Goal: Information Seeking & Learning: Check status

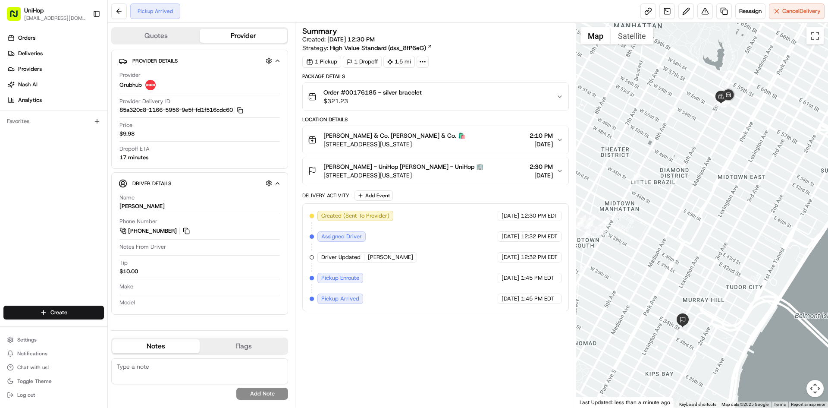
drag, startPoint x: 443, startPoint y: 145, endPoint x: 324, endPoint y: 148, distance: 118.7
click at [324, 148] on div "[PERSON_NAME] & Co. [PERSON_NAME] & Co. 🛍️ [STREET_ADDRESS][US_STATE] 2:10 PM […" at bounding box center [432, 139] width 248 height 17
drag, startPoint x: 348, startPoint y: 91, endPoint x: 377, endPoint y: 93, distance: 28.9
click at [377, 93] on span "Order #00176185 - silver bracelet" at bounding box center [373, 92] width 98 height 9
copy span "00176185"
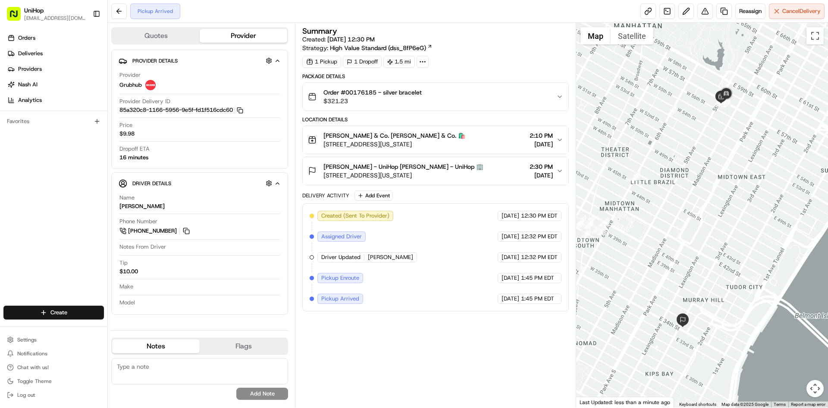
click at [443, 176] on span "509 3rd Ave, New York, NY 10016, USA" at bounding box center [404, 175] width 160 height 9
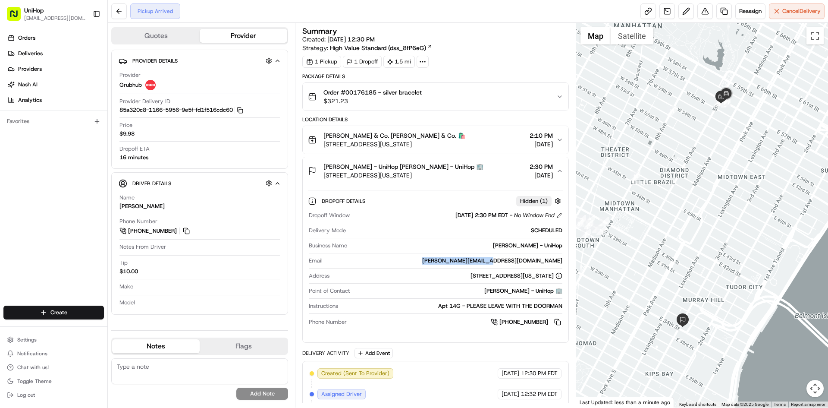
drag, startPoint x: 502, startPoint y: 261, endPoint x: 561, endPoint y: 259, distance: 58.7
click at [561, 259] on div "katrina.szish@mac.com" at bounding box center [444, 261] width 236 height 8
copy div "katrina.szish@mac.com"
click at [459, 171] on span "509 3rd Ave, New York, NY 10016, USA" at bounding box center [404, 175] width 160 height 9
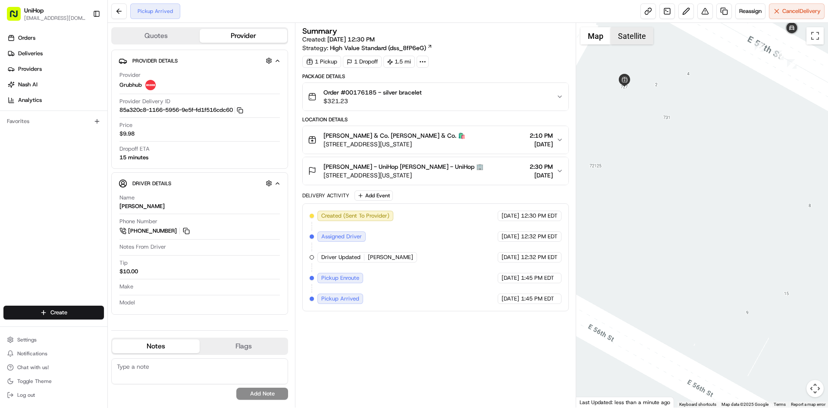
click at [635, 40] on button "Satellite" at bounding box center [632, 35] width 43 height 17
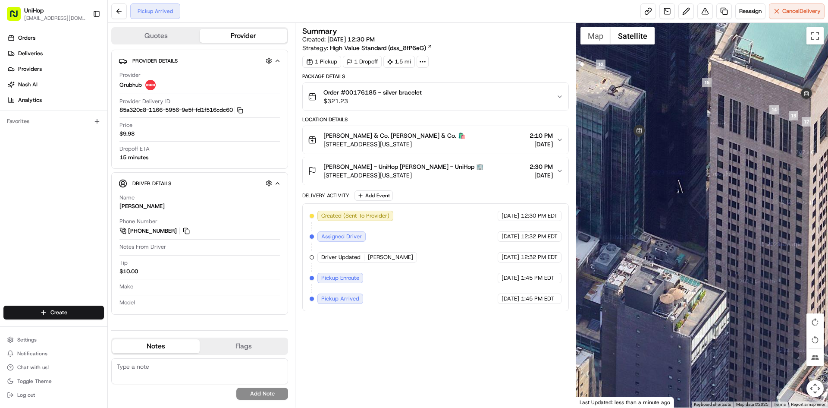
drag, startPoint x: 652, startPoint y: 93, endPoint x: 661, endPoint y: 101, distance: 11.3
click at [661, 101] on div at bounding box center [702, 215] width 252 height 384
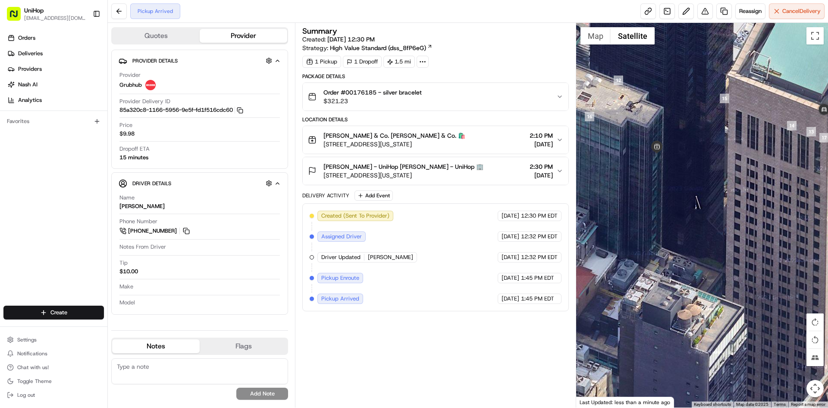
click at [597, 47] on div at bounding box center [702, 215] width 252 height 384
click at [318, 148] on div "Tiffany & Co. Tiffany & Co. 🛍️ 727 5th Ave, New York, NY 10022, USA" at bounding box center [386, 139] width 157 height 17
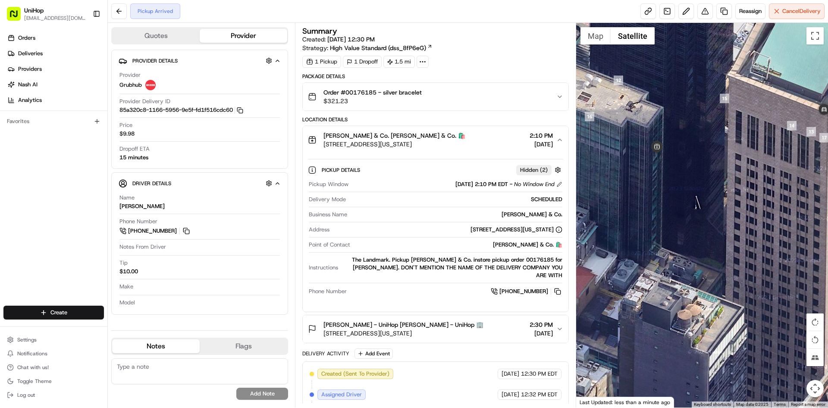
drag, startPoint x: 318, startPoint y: 148, endPoint x: 444, endPoint y: 136, distance: 127.0
click at [444, 136] on div "Tiffany & Co. Tiffany & Co. 🛍️ 727 5th Ave, New York, NY 10022, USA 2:10 PM Aug…" at bounding box center [432, 139] width 248 height 17
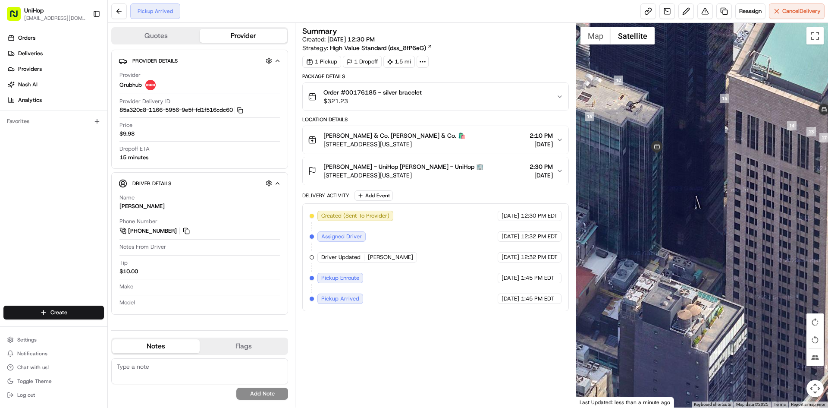
drag, startPoint x: 441, startPoint y: 143, endPoint x: 321, endPoint y: 147, distance: 120.0
click at [321, 147] on div "Tiffany & Co. Tiffany & Co. 🛍️ 727 5th Ave, New York, NY 10022, USA 2:10 PM Aug…" at bounding box center [432, 139] width 248 height 17
click at [418, 308] on div "Created (Sent To Provider) Grubhub Aug 21 2025 12:30 PM EDT Assigned Driver Gru…" at bounding box center [435, 257] width 266 height 108
click at [589, 41] on button "Map" at bounding box center [596, 35] width 30 height 17
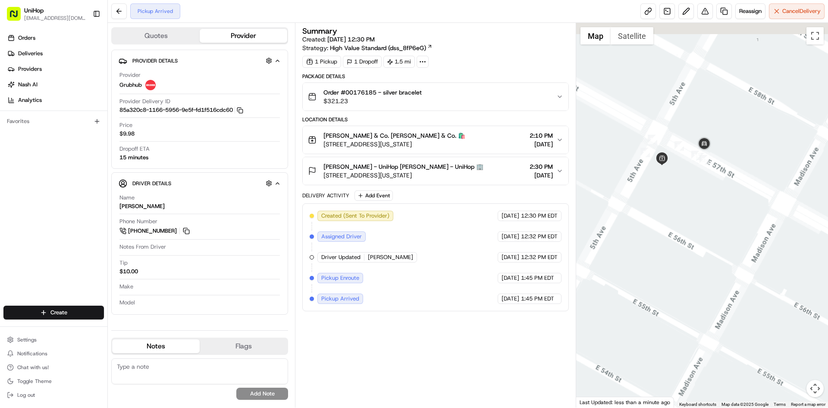
drag, startPoint x: 699, startPoint y: 148, endPoint x: 684, endPoint y: 176, distance: 30.9
click at [684, 176] on div at bounding box center [702, 215] width 252 height 384
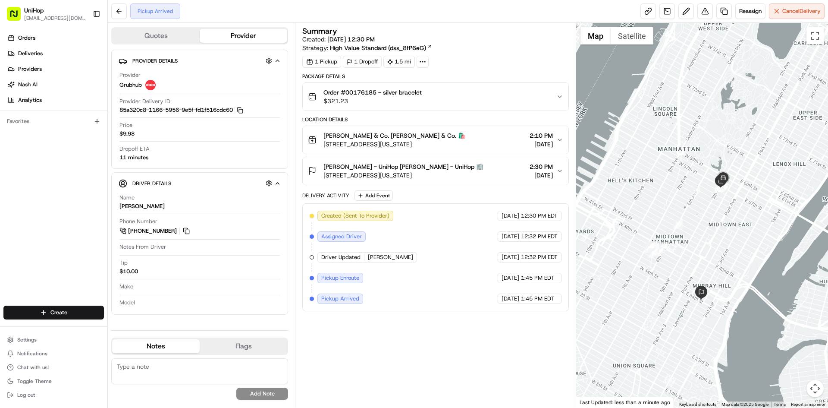
click at [450, 173] on span "509 3rd Ave, New York, NY 10016, USA" at bounding box center [404, 175] width 160 height 9
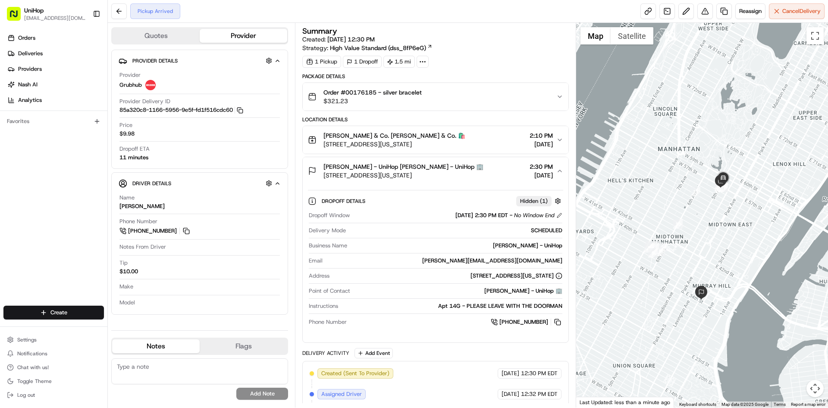
click at [450, 173] on span "509 3rd Ave, New York, NY 10016, USA" at bounding box center [404, 175] width 160 height 9
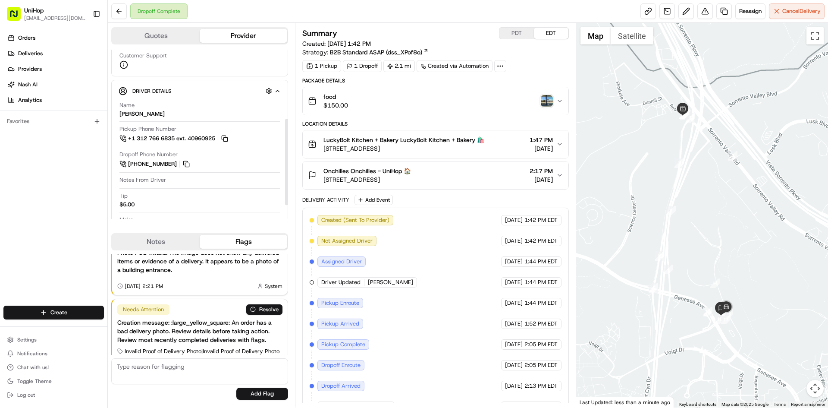
scroll to position [77, 0]
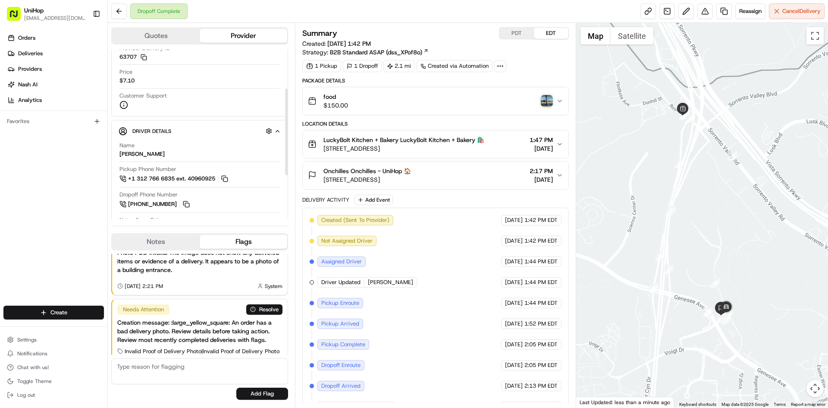
click at [552, 99] on img "button" at bounding box center [547, 101] width 12 height 12
click at [411, 180] on span "9880 Campus Point Dr #1514, San Diego, CA 92121, USA" at bounding box center [368, 179] width 88 height 9
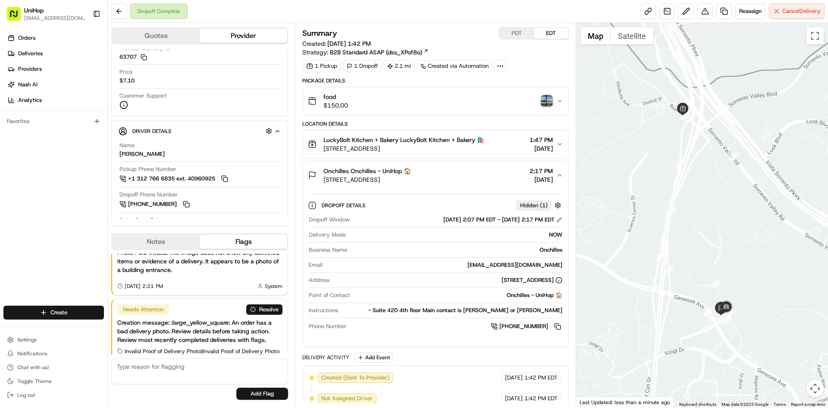
click at [411, 180] on span "9880 Campus Point Dr #1514, San Diego, CA 92121, USA" at bounding box center [368, 179] width 88 height 9
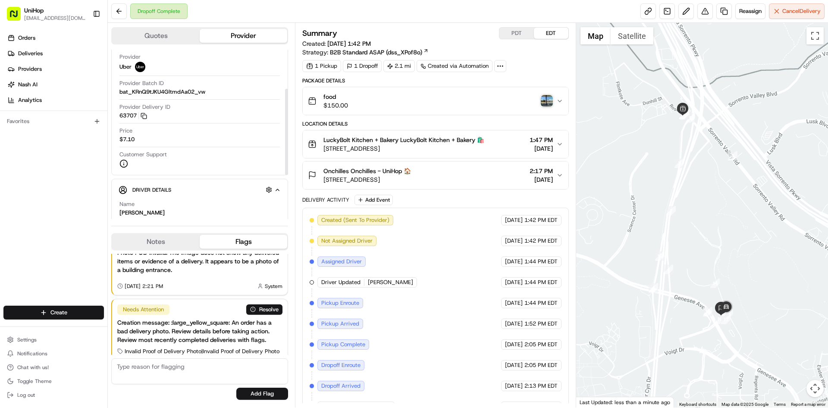
scroll to position [0, 0]
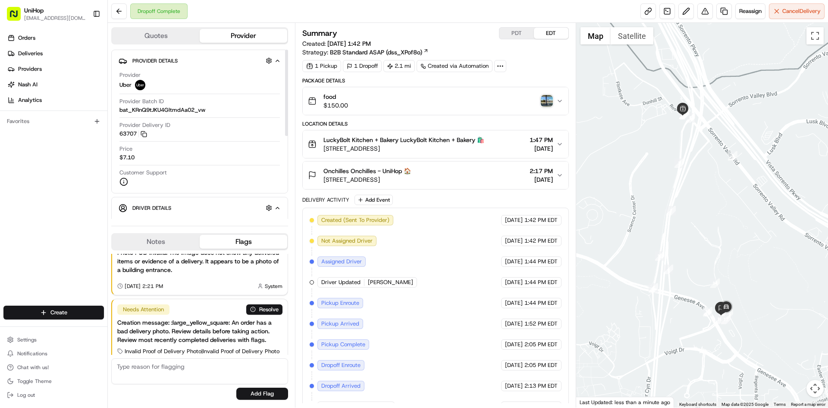
click at [168, 233] on div "Notes Flags" at bounding box center [199, 241] width 177 height 17
click at [167, 236] on button "Notes" at bounding box center [156, 242] width 88 height 14
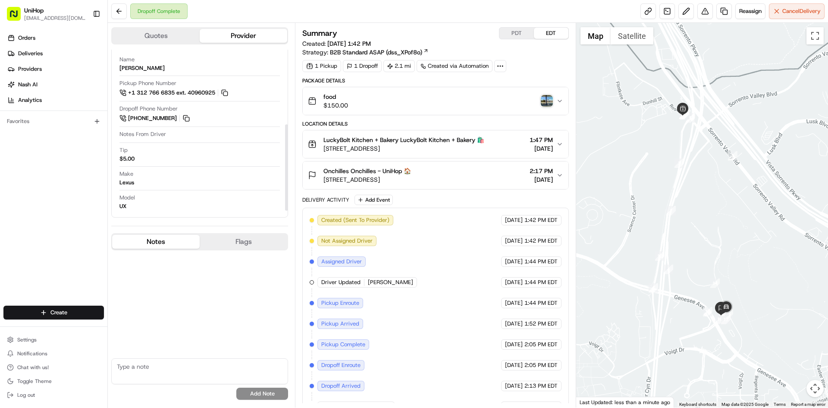
scroll to position [163, 0]
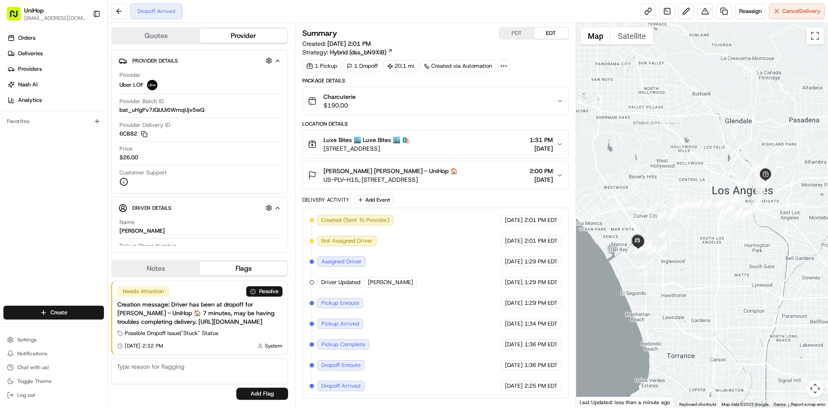
click at [447, 176] on span "US-PLV-H15, 5865 S Campus Center Dr, Playa Vista, CA 90094, USA" at bounding box center [391, 179] width 134 height 9
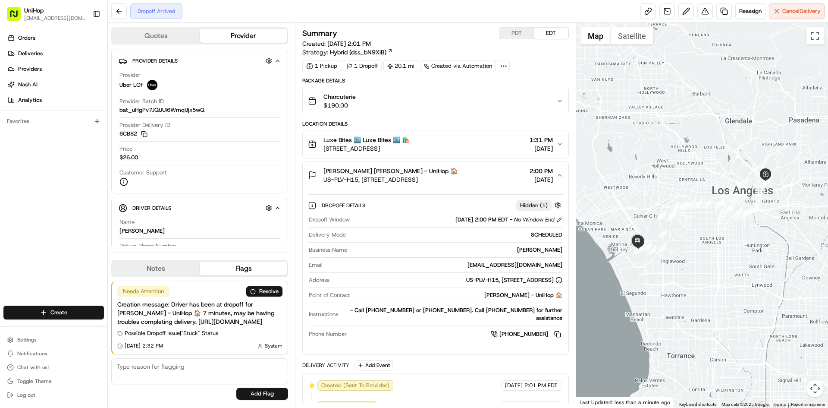
click at [447, 176] on span "US-PLV-H15, 5865 S Campus Center Dr, Playa Vista, CA 90094, USA" at bounding box center [391, 179] width 134 height 9
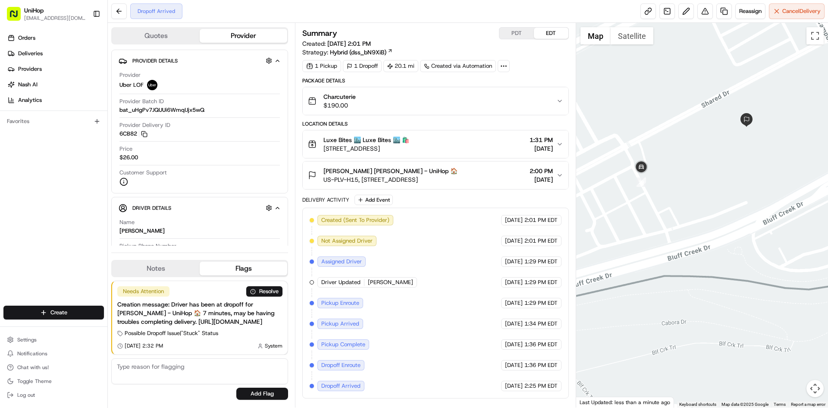
drag, startPoint x: 731, startPoint y: 137, endPoint x: 717, endPoint y: 138, distance: 13.8
click at [717, 138] on div at bounding box center [702, 215] width 252 height 384
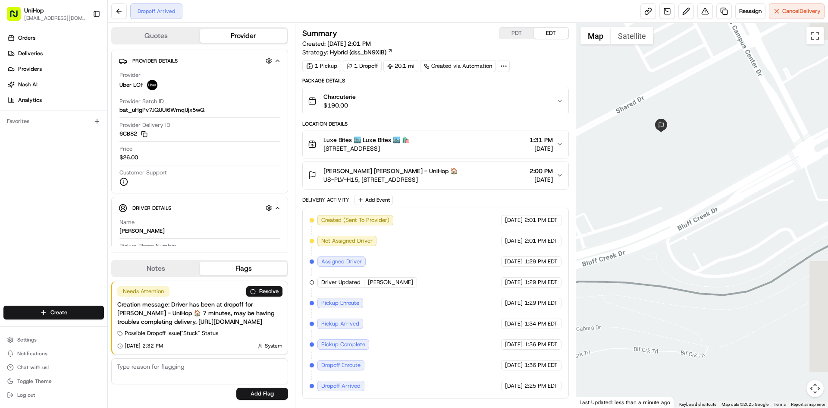
drag, startPoint x: 735, startPoint y: 152, endPoint x: 654, endPoint y: 158, distance: 81.8
click at [654, 158] on div at bounding box center [702, 215] width 252 height 384
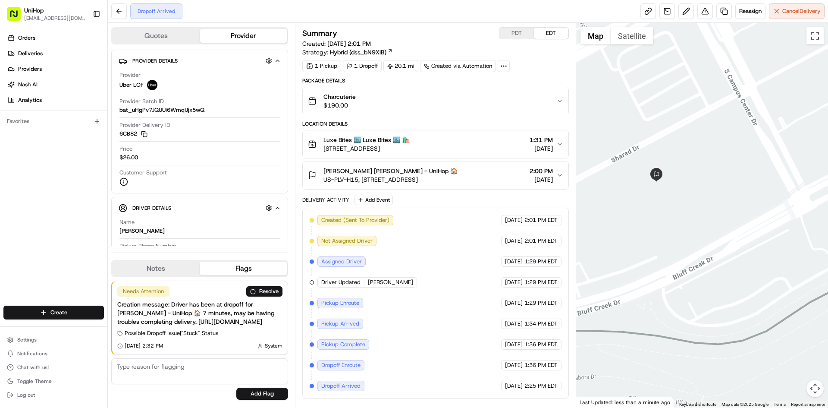
drag, startPoint x: 696, startPoint y: 160, endPoint x: 697, endPoint y: 189, distance: 29.0
click at [697, 189] on div at bounding box center [702, 215] width 252 height 384
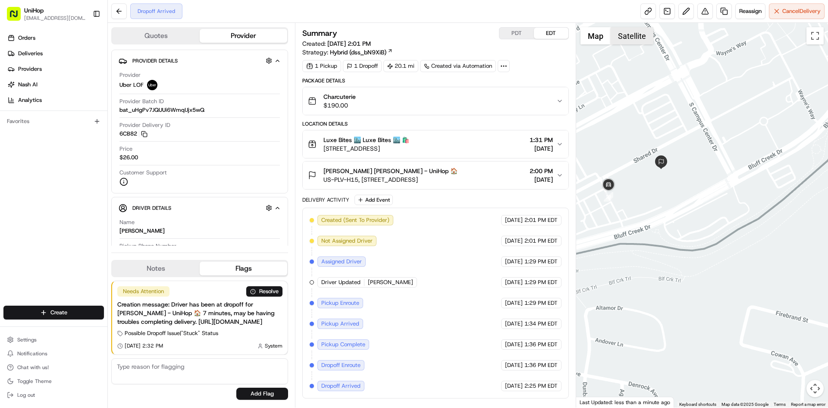
click at [629, 41] on button "Satellite" at bounding box center [632, 35] width 43 height 17
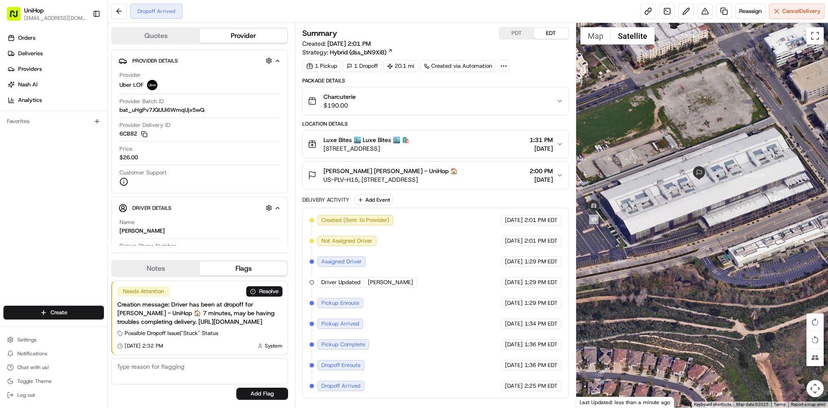
click at [421, 167] on span "Alex Fleshner Alex Fleshner - UniHop 🏠" at bounding box center [391, 171] width 134 height 9
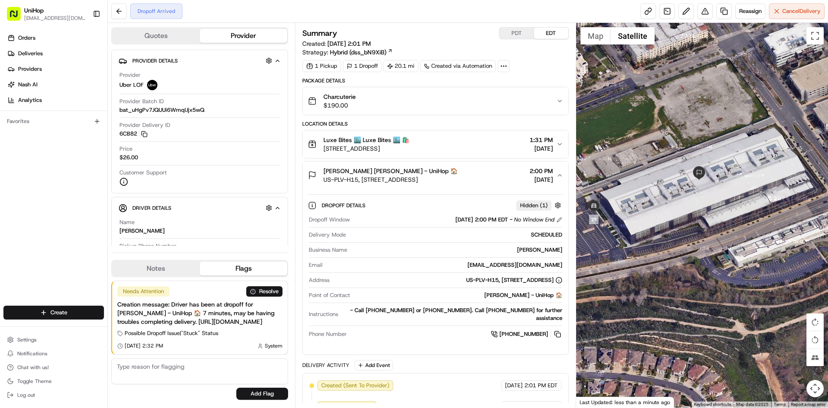
click at [418, 179] on span "US-PLV-H15, 5865 S Campus Center Dr, Playa Vista, CA 90094, USA" at bounding box center [391, 179] width 134 height 9
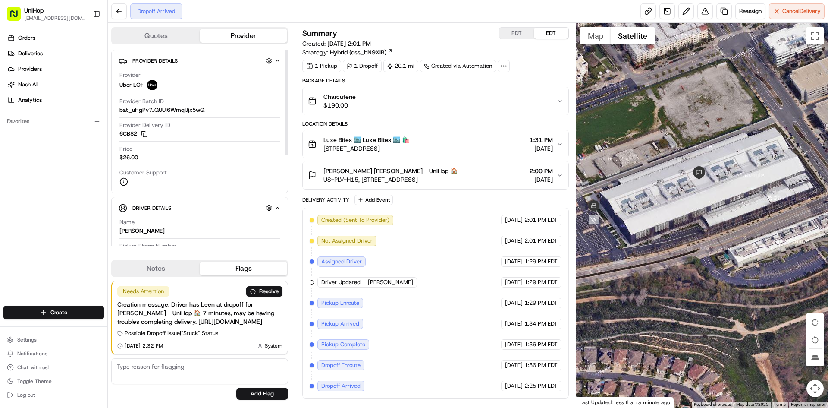
click at [0, 140] on div "Orders Deliveries Providers Nash AI Analytics Favorites" at bounding box center [53, 169] width 107 height 283
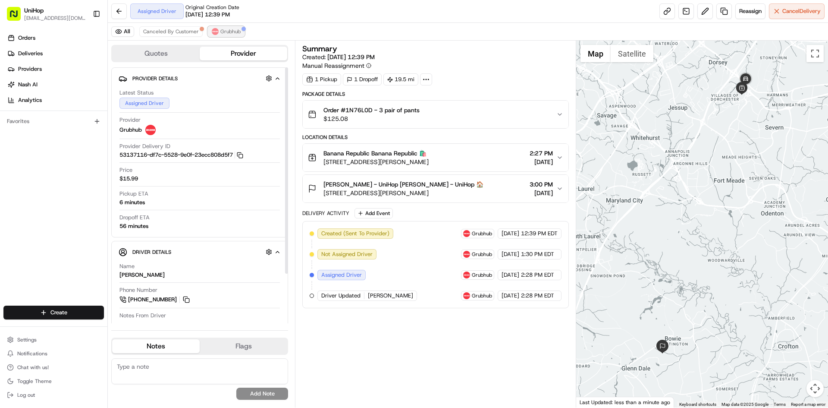
click at [227, 33] on span "Grubhub" at bounding box center [230, 31] width 20 height 7
drag, startPoint x: 469, startPoint y: 161, endPoint x: 323, endPoint y: 161, distance: 145.4
click at [323, 161] on div "Banana Republic Banana Republic 🛍️ 7000 Arundel Mills Cir, Hanover, MD 21076, U…" at bounding box center [432, 157] width 248 height 17
drag, startPoint x: 324, startPoint y: 152, endPoint x: 369, endPoint y: 155, distance: 44.5
click at [369, 155] on span "Banana Republic Banana Republic 🛍️" at bounding box center [375, 153] width 103 height 9
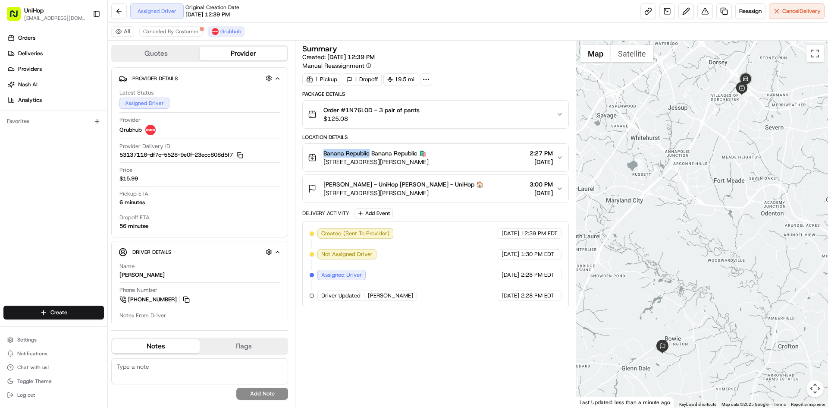
copy span "Banana Republic"
click at [468, 193] on div "Abdul Majeed - UniHop Abdul Majeed - UniHop 🏠 8217 Quill Point Dr, Bowie, MD 20…" at bounding box center [432, 188] width 248 height 17
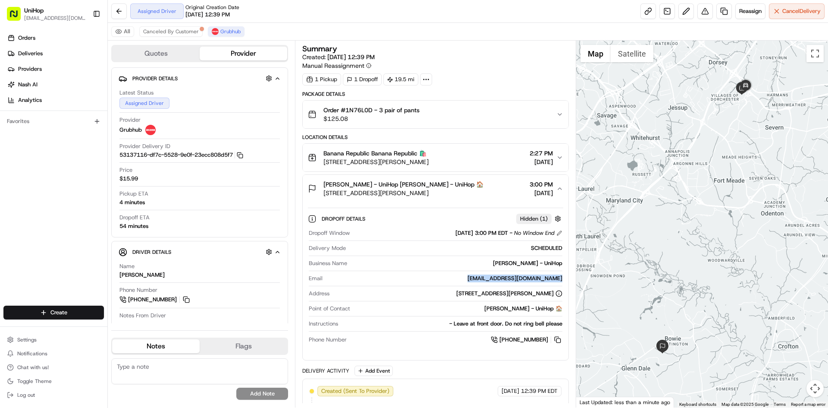
drag, startPoint x: 477, startPoint y: 279, endPoint x: 560, endPoint y: 279, distance: 82.8
click at [560, 279] on div "abdulmalik21majeed@gmail.com" at bounding box center [444, 278] width 236 height 8
copy div "abdulmalik21majeed@gmail.com"
drag, startPoint x: 347, startPoint y: 110, endPoint x: 372, endPoint y: 111, distance: 25.1
click at [372, 111] on span "Order #1N76L0D - 3 pair of pants" at bounding box center [372, 110] width 96 height 9
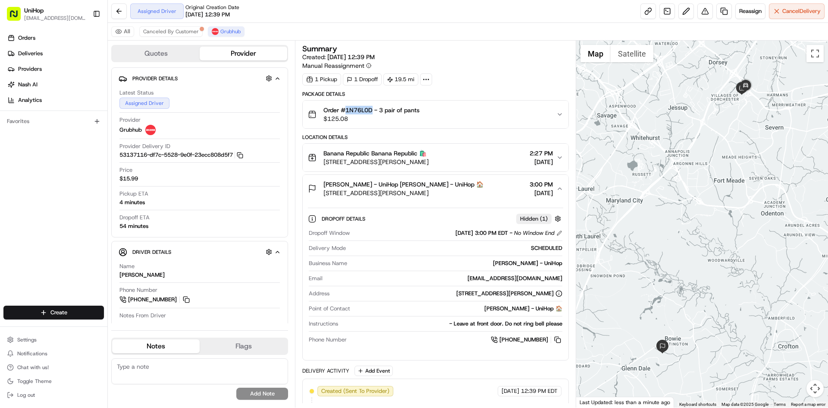
copy span "1N76L0D"
click at [461, 118] on div "Order #1N76L0D - 3 pair of pants $125.08" at bounding box center [432, 114] width 248 height 17
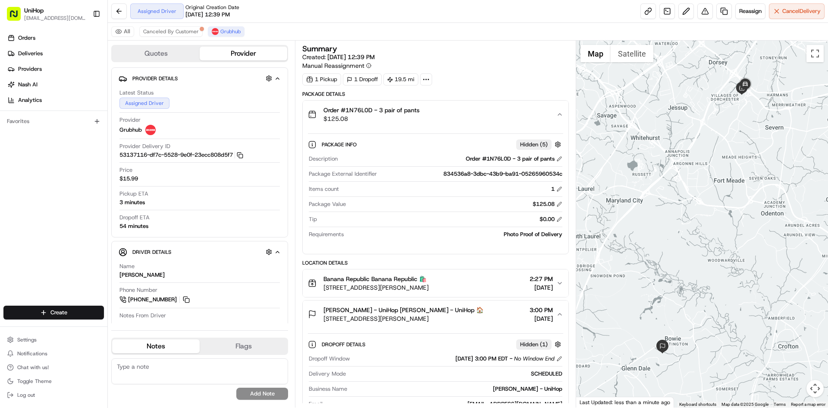
click at [461, 118] on div "Order #1N76L0D - 3 pair of pants $125.08" at bounding box center [432, 114] width 248 height 17
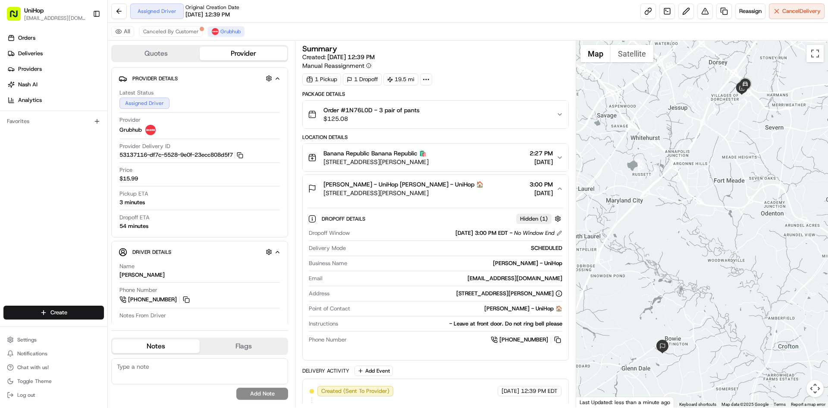
click at [494, 192] on div "Abdul Majeed - UniHop Abdul Majeed - UniHop 🏠 8217 Quill Point Dr, Bowie, MD 20…" at bounding box center [432, 188] width 248 height 17
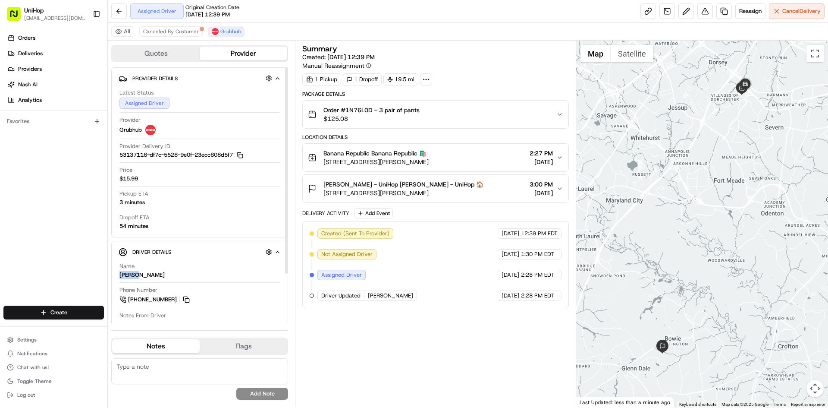
drag, startPoint x: 144, startPoint y: 276, endPoint x: 121, endPoint y: 274, distance: 23.4
click at [121, 274] on div "Name Melvin" at bounding box center [200, 270] width 161 height 16
copy div "Melvin"
drag, startPoint x: 324, startPoint y: 152, endPoint x: 370, endPoint y: 154, distance: 46.2
click at [370, 154] on span "Banana Republic Banana Republic 🛍️" at bounding box center [375, 153] width 103 height 9
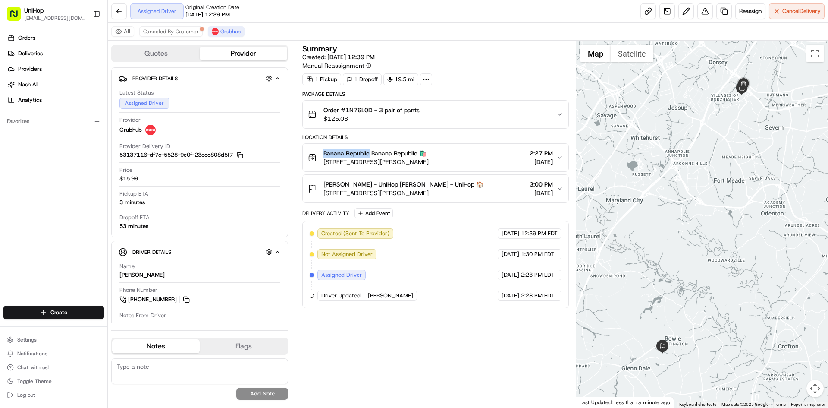
copy span "Banana Republic"
drag, startPoint x: 322, startPoint y: 184, endPoint x: 361, endPoint y: 188, distance: 39.0
click at [361, 188] on div "Abdul Majeed - UniHop Abdul Majeed - UniHop 🏠 8217 Quill Point Dr, Bowie, MD 20…" at bounding box center [396, 188] width 176 height 17
copy span "Abdul Majeed"
drag, startPoint x: 346, startPoint y: 110, endPoint x: 423, endPoint y: 109, distance: 77.7
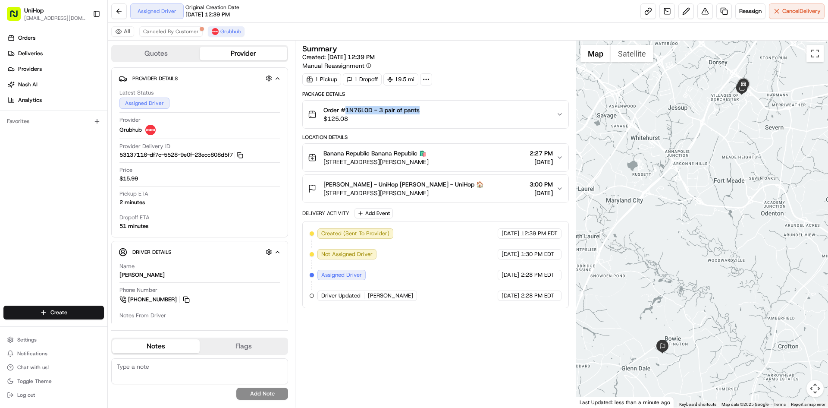
click at [423, 109] on div "Order #1N76L0D - 3 pair of pants $125.08" at bounding box center [432, 114] width 248 height 17
copy span "1N76L0D - 3 pair of pants"
drag, startPoint x: 120, startPoint y: 197, endPoint x: 214, endPoint y: 202, distance: 93.7
click at [123, 197] on span "Pickup ETA" at bounding box center [134, 194] width 29 height 8
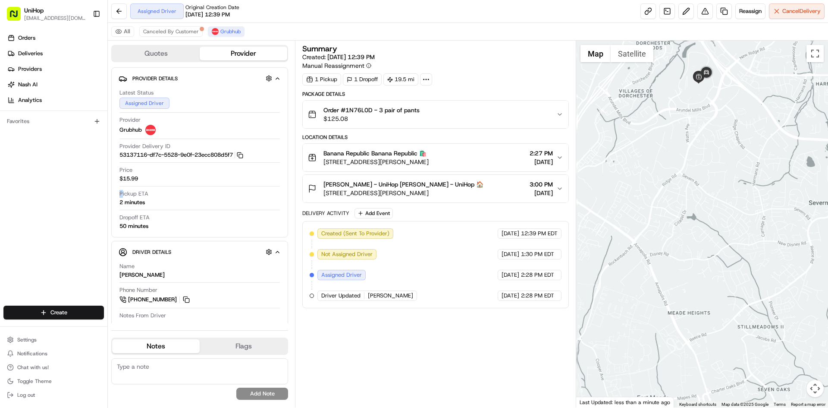
drag, startPoint x: 715, startPoint y: 126, endPoint x: 714, endPoint y: 136, distance: 10.4
click at [714, 136] on div at bounding box center [702, 224] width 252 height 367
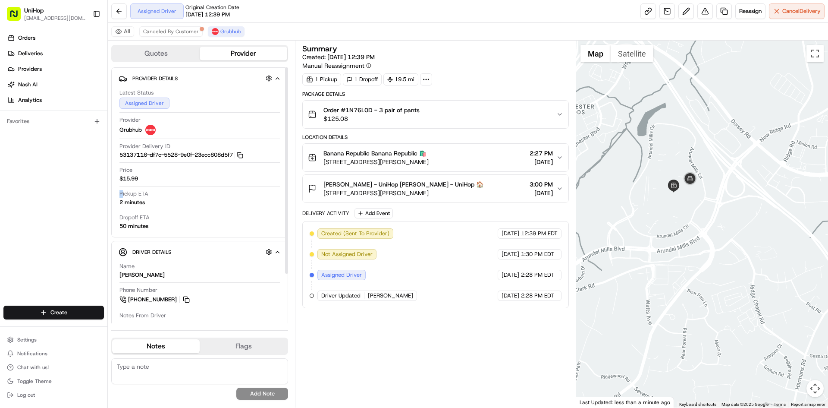
drag, startPoint x: 186, startPoint y: 301, endPoint x: 183, endPoint y: 283, distance: 17.7
click at [186, 300] on button at bounding box center [186, 299] width 9 height 9
drag, startPoint x: 469, startPoint y: 164, endPoint x: 325, endPoint y: 164, distance: 143.3
click at [325, 164] on div "Banana Republic Banana Republic 🛍️ 7000 Arundel Mills Cir, Hanover, MD 21076, U…" at bounding box center [432, 157] width 248 height 17
drag, startPoint x: 324, startPoint y: 154, endPoint x: 368, endPoint y: 156, distance: 44.5
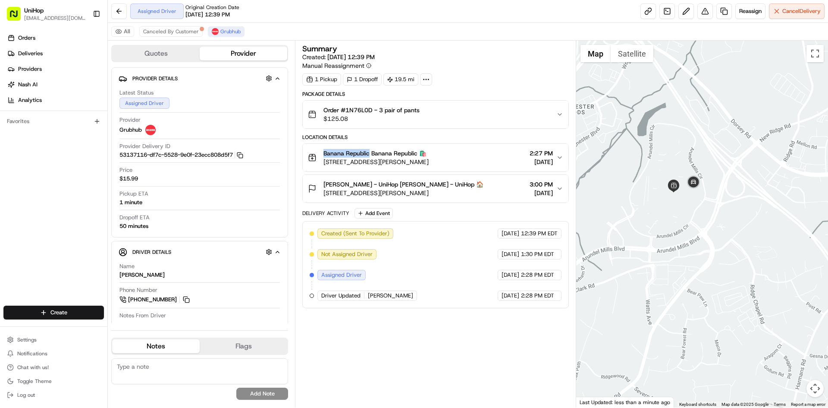
click at [368, 156] on div "Banana Republic Banana Republic 🛍️ 7000 Arundel Mills Cir, Hanover, MD 21076, U…" at bounding box center [368, 157] width 121 height 17
copy span "Banana Republic"
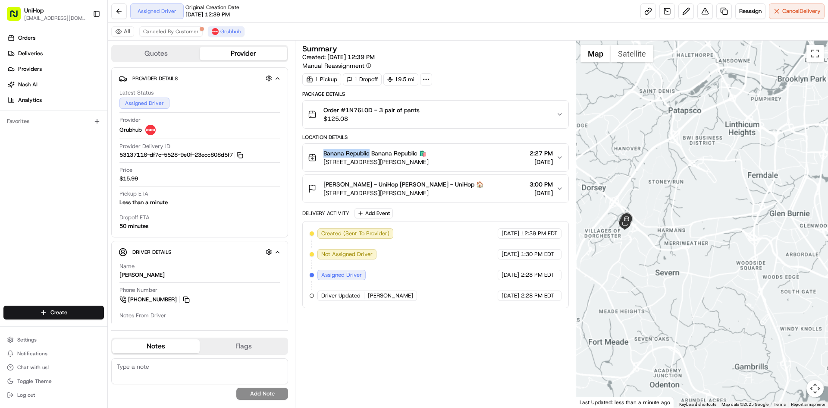
drag, startPoint x: 662, startPoint y: 246, endPoint x: 675, endPoint y: 227, distance: 23.6
click at [667, 242] on div at bounding box center [702, 224] width 252 height 367
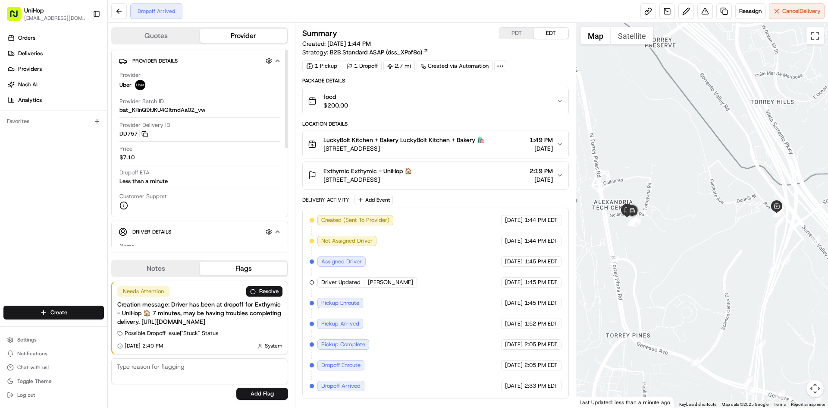
click at [378, 110] on button "food $200.00" at bounding box center [435, 101] width 265 height 28
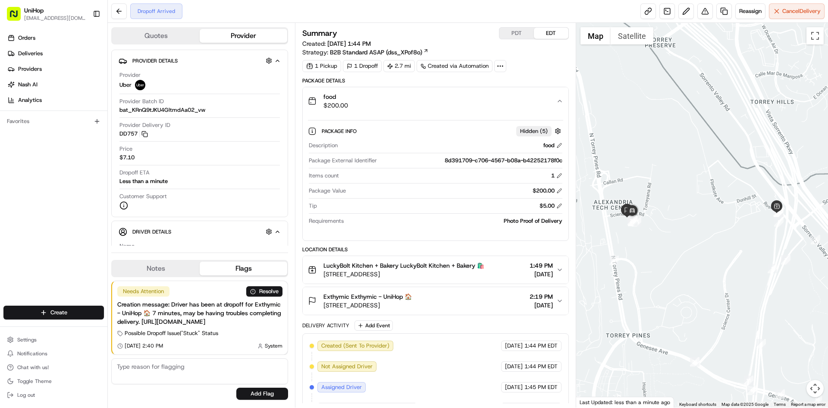
click at [378, 106] on div "food $200.00" at bounding box center [432, 100] width 248 height 17
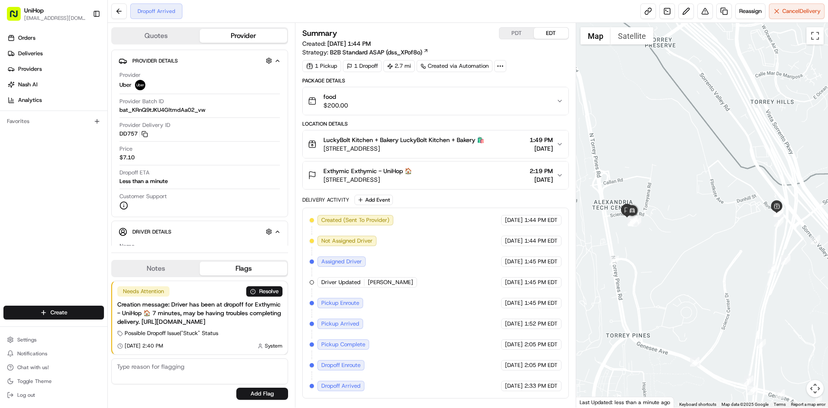
click at [412, 164] on button "Exthymic Exthymic - UniHop 🏠 [STREET_ADDRESS] 2:19 PM [DATE]" at bounding box center [435, 175] width 265 height 28
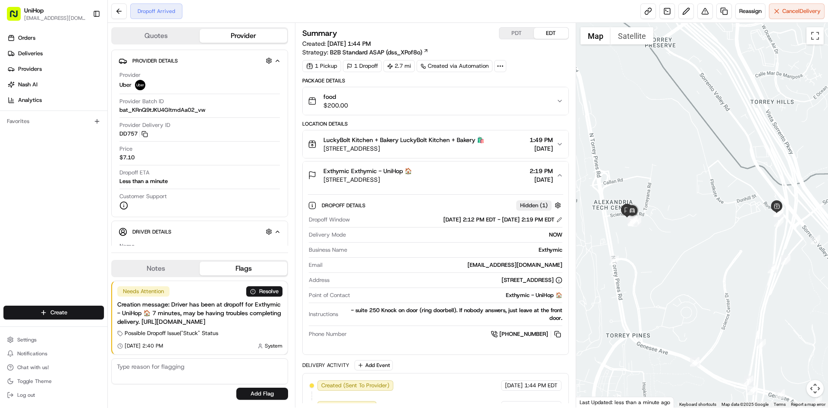
click at [412, 178] on span "[STREET_ADDRESS]" at bounding box center [368, 179] width 88 height 9
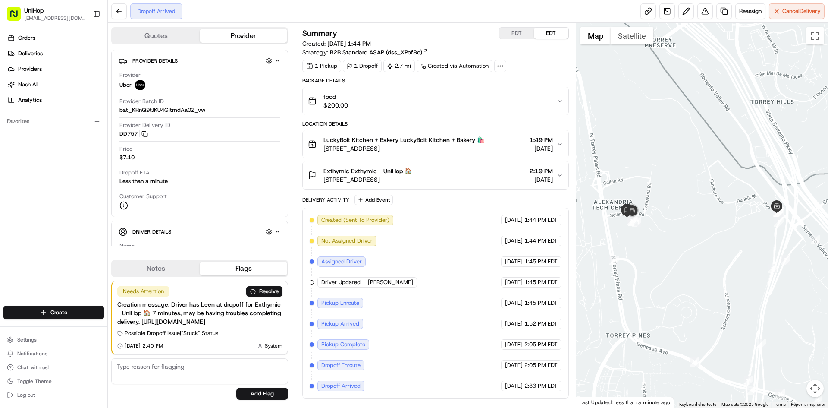
click at [161, 261] on button "Notes" at bounding box center [156, 268] width 88 height 14
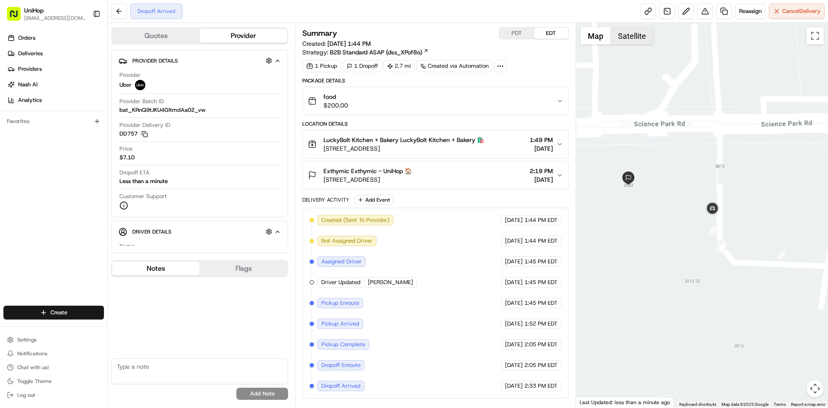
click at [629, 35] on button "Satellite" at bounding box center [632, 35] width 43 height 17
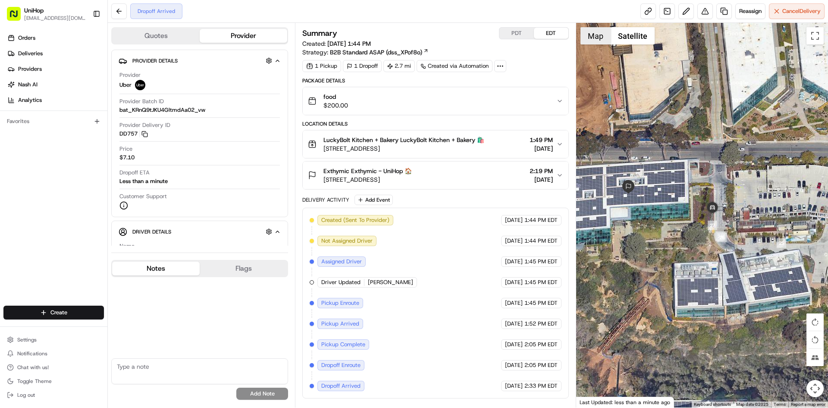
click at [595, 35] on button "Map" at bounding box center [596, 35] width 30 height 17
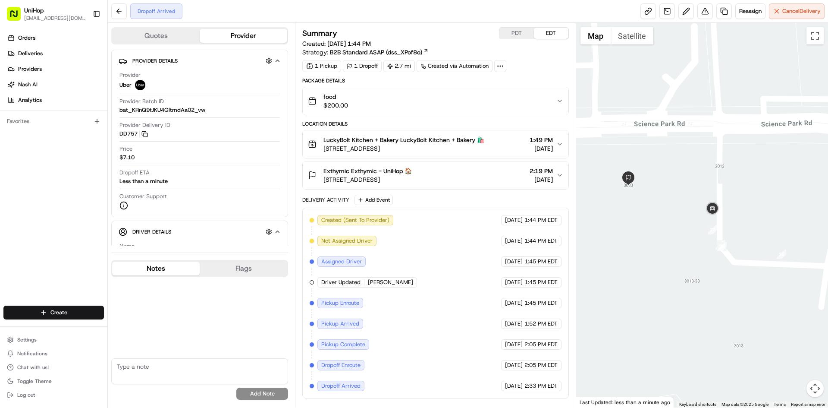
click at [461, 200] on div "Delivery Activity Add Event" at bounding box center [435, 200] width 266 height 10
click at [476, 174] on div "Exthymic Exthymic - UniHop 🏠 3033 Science Park Rd, San Diego, CA 92121, USA 2:1…" at bounding box center [432, 175] width 248 height 17
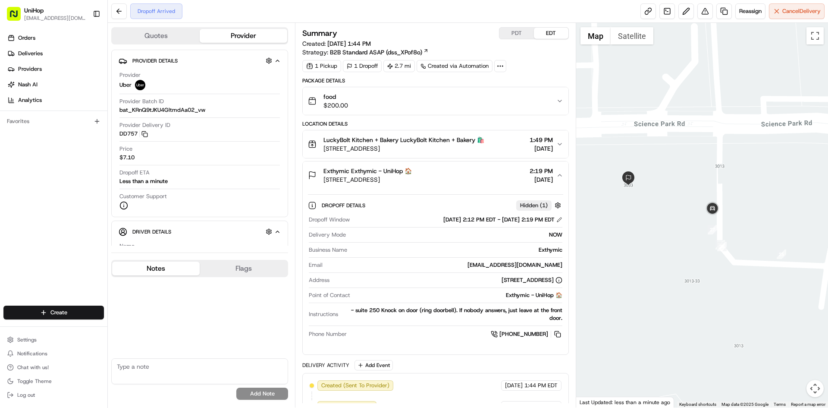
click at [477, 173] on div "Exthymic Exthymic - UniHop 🏠 3033 Science Park Rd, San Diego, CA 92121, USA 2:1…" at bounding box center [432, 175] width 248 height 17
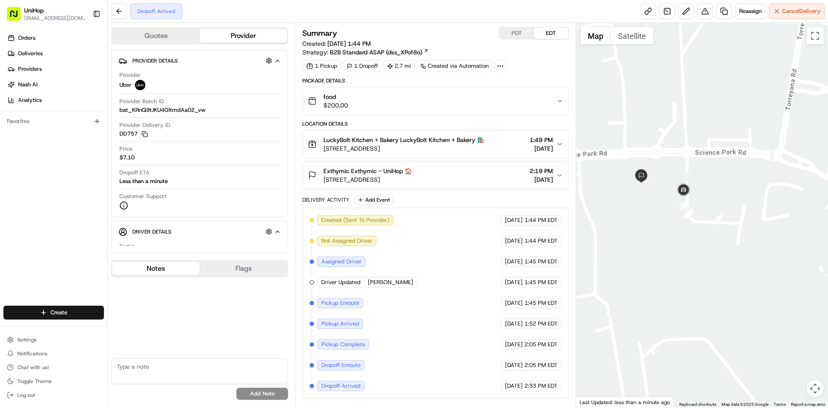
click at [31, 189] on div "Orders Deliveries Providers [PERSON_NAME] Analytics Favorites" at bounding box center [53, 169] width 107 height 283
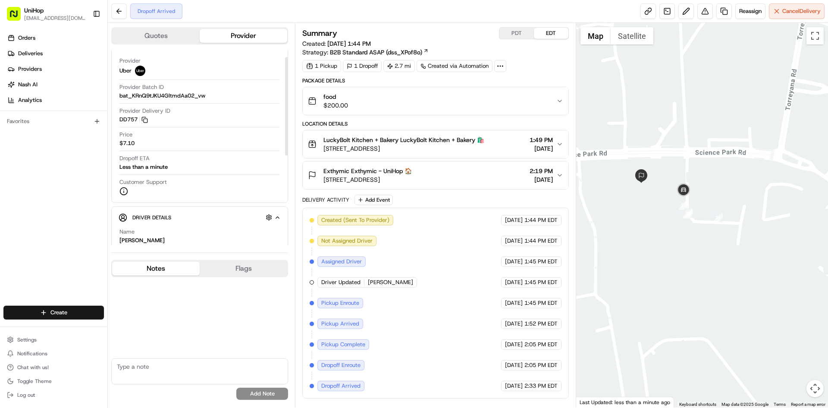
scroll to position [86, 0]
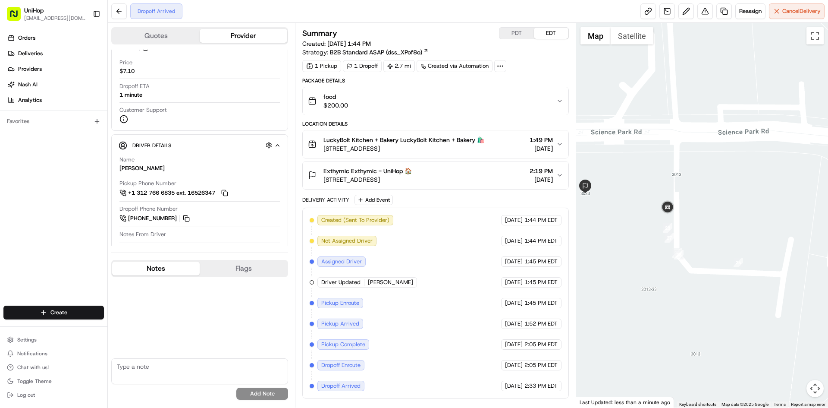
drag, startPoint x: 675, startPoint y: 154, endPoint x: 568, endPoint y: 158, distance: 107.1
click at [699, 156] on div at bounding box center [702, 215] width 252 height 384
click at [498, 172] on div "Exthymic Exthymic - UniHop 🏠 3033 Science Park Rd, San Diego, CA 92121, USA 2:1…" at bounding box center [432, 175] width 248 height 17
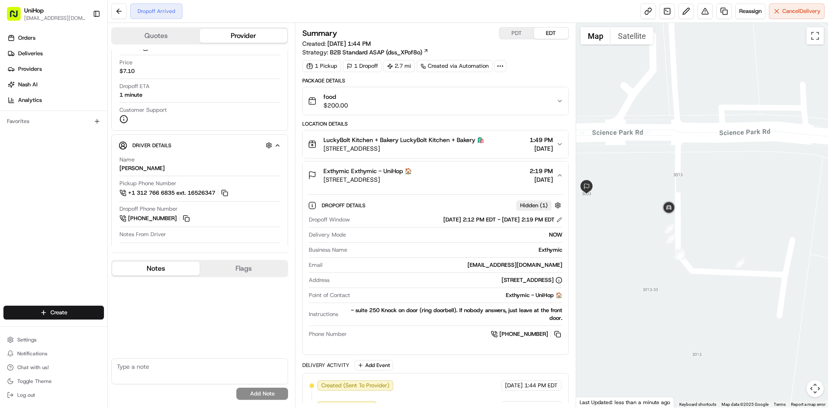
click at [496, 173] on div "Exthymic Exthymic - UniHop 🏠 3033 Science Park Rd, San Diego, CA 92121, USA 2:1…" at bounding box center [432, 175] width 248 height 17
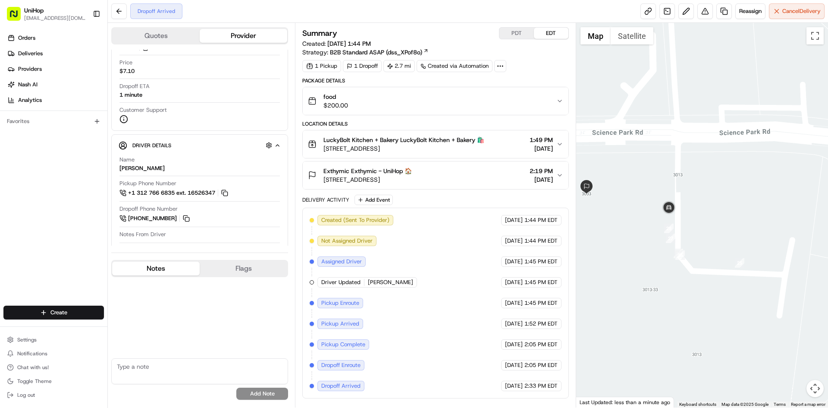
click at [475, 174] on div "Exthymic Exthymic - UniHop 🏠 3033 Science Park Rd, San Diego, CA 92121, USA 2:1…" at bounding box center [432, 175] width 248 height 17
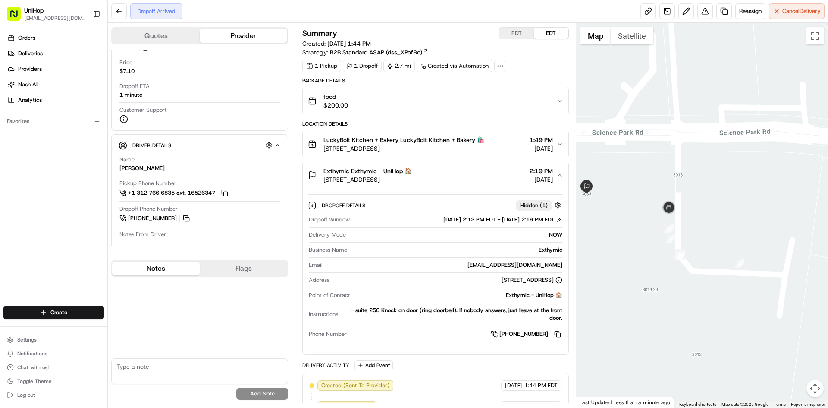
click at [474, 174] on div "Exthymic Exthymic - UniHop 🏠 3033 Science Park Rd, San Diego, CA 92121, USA 2:1…" at bounding box center [432, 175] width 248 height 17
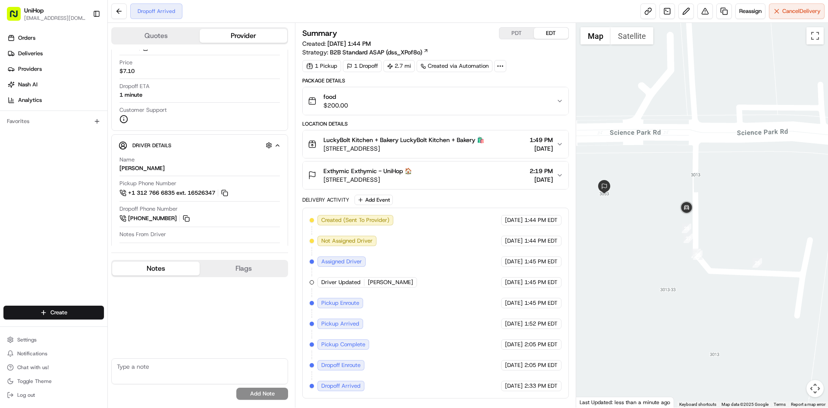
drag, startPoint x: 612, startPoint y: 172, endPoint x: 644, endPoint y: 173, distance: 32.4
click at [644, 173] on div at bounding box center [702, 215] width 252 height 384
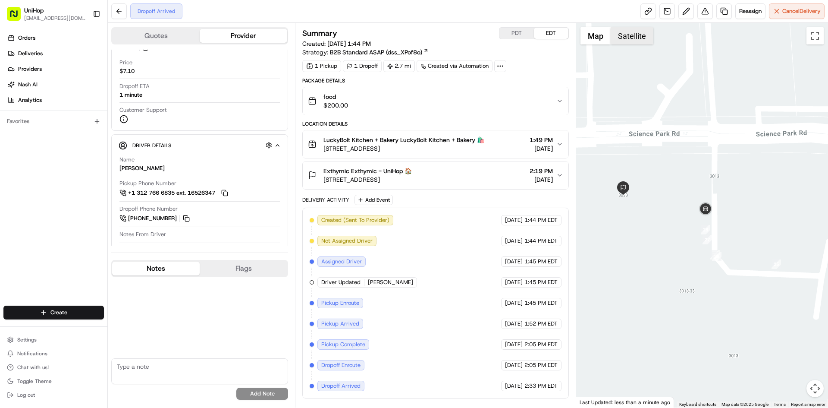
click at [620, 34] on button "Satellite" at bounding box center [632, 35] width 43 height 17
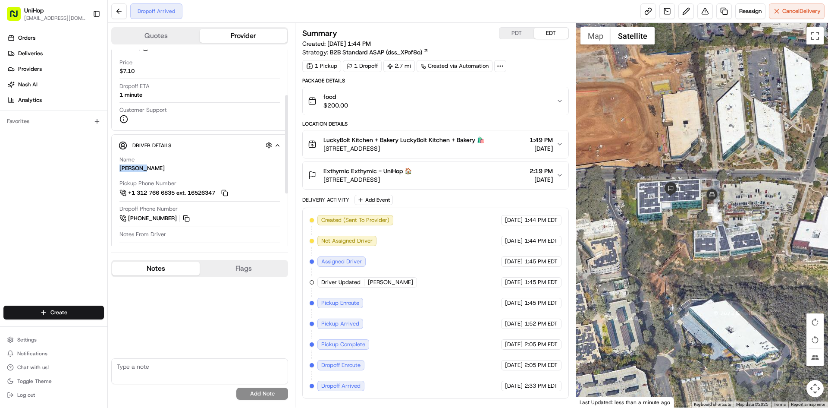
drag, startPoint x: 146, startPoint y: 168, endPoint x: 119, endPoint y: 168, distance: 26.8
click at [119, 168] on div "Name QIANQIAN C. Pickup Phone Number +1 312 766 6835 ext. 16526347 Dropoff Phon…" at bounding box center [200, 232] width 162 height 161
copy div "QIANQIAN"
drag, startPoint x: 323, startPoint y: 170, endPoint x: 221, endPoint y: 75, distance: 139.8
click at [348, 170] on div "Exthymic Exthymic - UniHop 🏠 3033 Science Park Rd, San Diego, CA 92121, USA" at bounding box center [360, 175] width 104 height 17
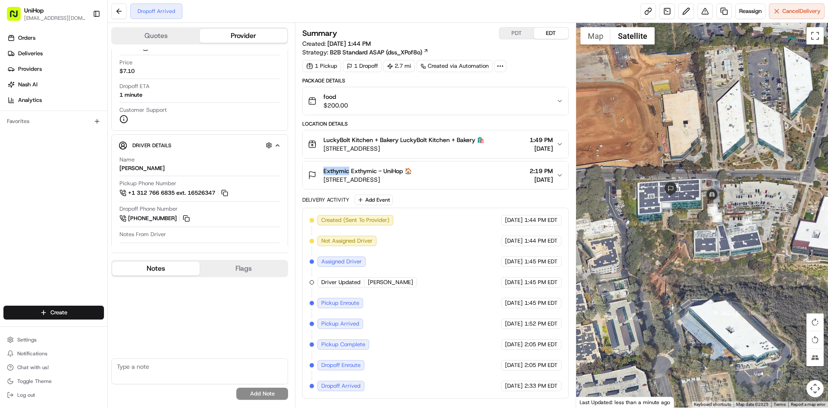
copy span "Exthymic"
drag, startPoint x: 323, startPoint y: 139, endPoint x: 397, endPoint y: 142, distance: 74.3
click at [397, 142] on div "LuckyBolt Kitchen + Bakery LuckyBolt Kitchen + Bakery 🛍️ 10920 Roselle St, San …" at bounding box center [396, 143] width 176 height 17
copy span "LuckyBolt Kitchen + Bakery"
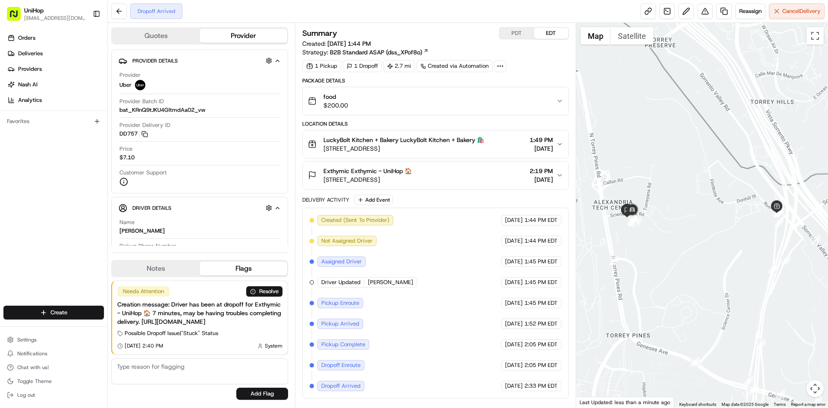
click at [412, 175] on div "Exthymic Exthymic - UniHop 🏠 [STREET_ADDRESS]" at bounding box center [368, 175] width 88 height 17
click at [496, 169] on div "Exthymic Exthymic - UniHop 🏠 [STREET_ADDRESS] 2:19 PM [DATE]" at bounding box center [432, 175] width 248 height 17
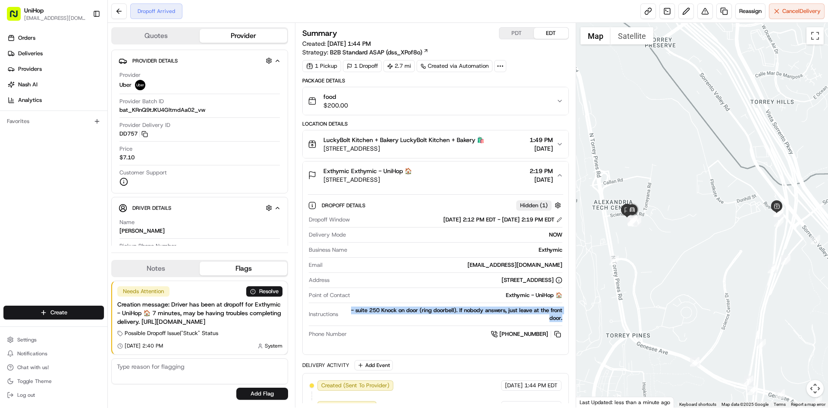
drag, startPoint x: 347, startPoint y: 310, endPoint x: 563, endPoint y: 316, distance: 215.8
click at [563, 316] on div "Dropoff Window [DATE] 2:12 PM EDT - [DATE] 2:19 PM EDT Delivery Mode NOW Busine…" at bounding box center [435, 277] width 255 height 130
copy div "- suite 250 Knock on door (ring doorbell). If nobody answers, just leave at the…"
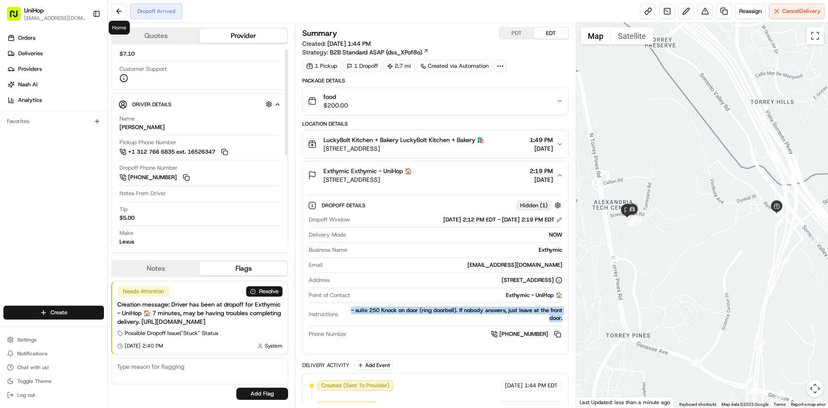
scroll to position [129, 0]
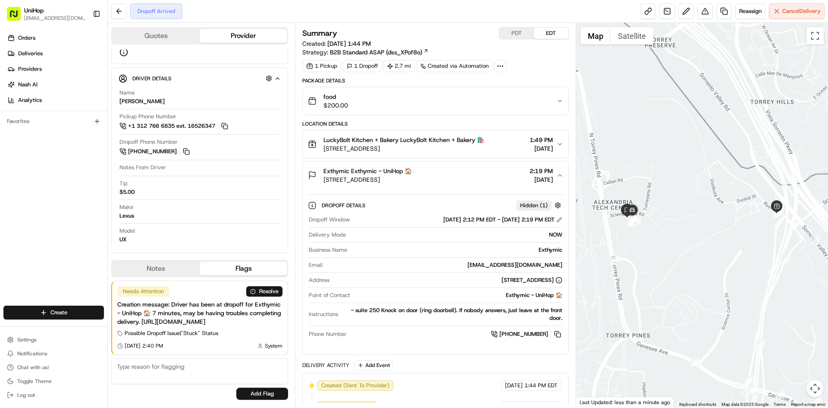
click at [484, 180] on div "Exthymic Exthymic - UniHop 🏠 [STREET_ADDRESS] 2:19 PM [DATE]" at bounding box center [432, 175] width 248 height 17
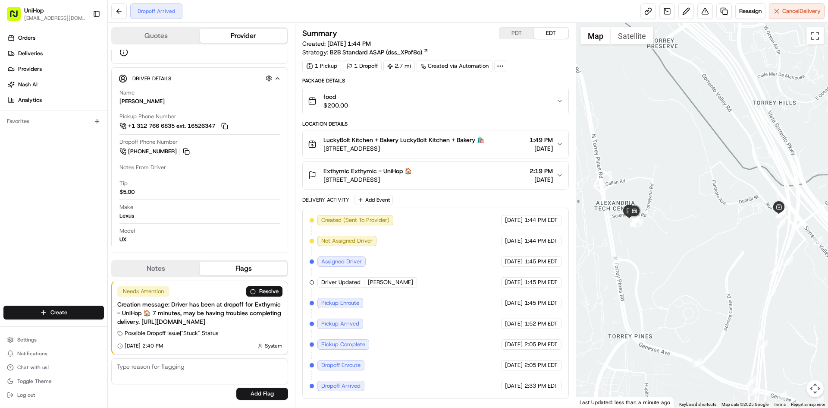
drag, startPoint x: 638, startPoint y: 158, endPoint x: 659, endPoint y: 161, distance: 21.8
click at [659, 162] on div at bounding box center [702, 215] width 252 height 384
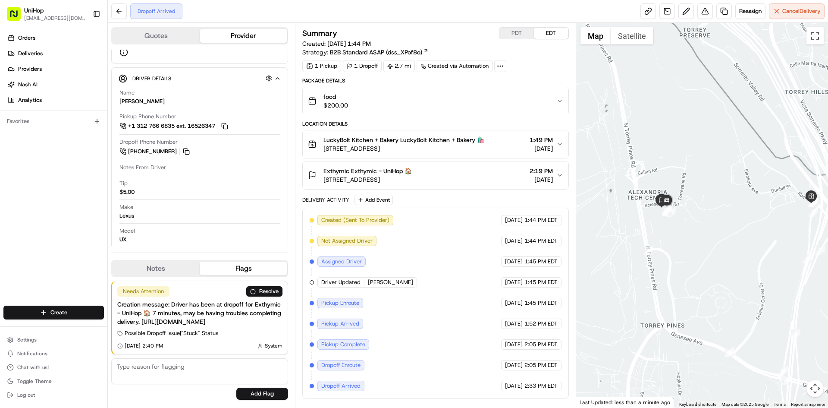
drag, startPoint x: 636, startPoint y: 183, endPoint x: 648, endPoint y: 170, distance: 17.4
click at [648, 170] on div at bounding box center [702, 215] width 252 height 384
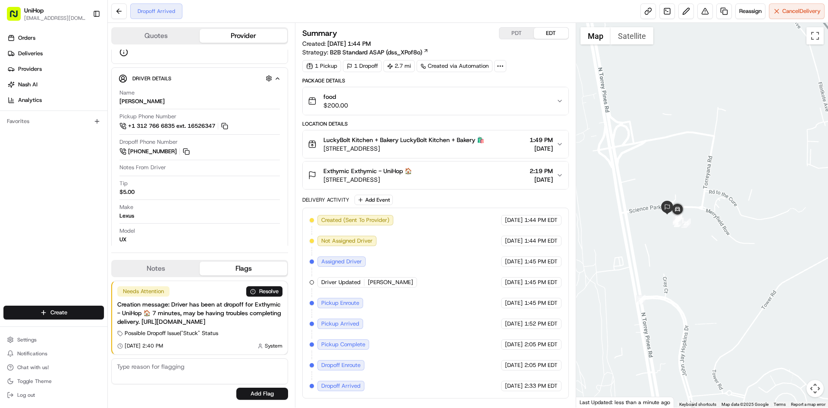
drag, startPoint x: 637, startPoint y: 188, endPoint x: 638, endPoint y: 179, distance: 8.7
click at [638, 179] on div at bounding box center [702, 215] width 252 height 384
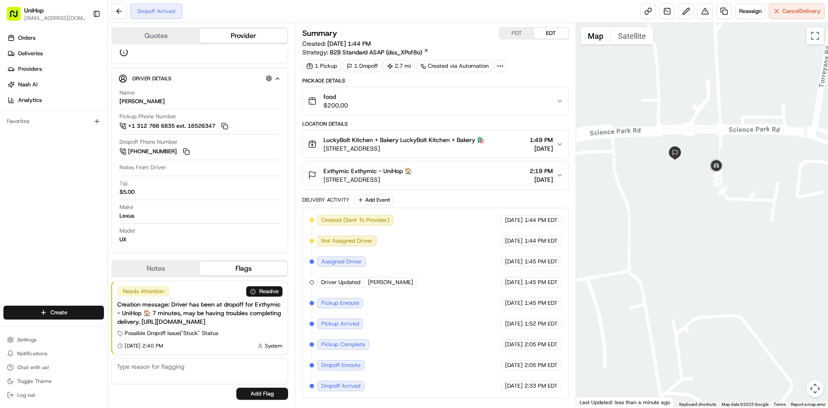
drag, startPoint x: 655, startPoint y: 189, endPoint x: 671, endPoint y: 189, distance: 16.4
click at [671, 189] on div at bounding box center [702, 215] width 252 height 384
click at [484, 177] on div "Exthymic Exthymic - UniHop 🏠 3033 Science Park Rd, San Diego, CA 92121, USA 2:1…" at bounding box center [432, 175] width 248 height 17
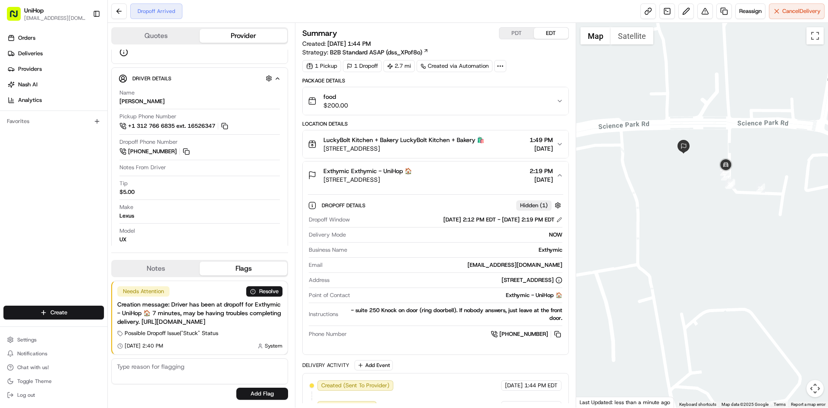
drag, startPoint x: 684, startPoint y: 171, endPoint x: 692, endPoint y: 166, distance: 9.1
click at [692, 166] on div at bounding box center [702, 215] width 252 height 384
drag, startPoint x: 685, startPoint y: 167, endPoint x: 690, endPoint y: 166, distance: 4.8
click at [690, 166] on div at bounding box center [702, 215] width 252 height 384
drag, startPoint x: 690, startPoint y: 166, endPoint x: 694, endPoint y: 162, distance: 5.8
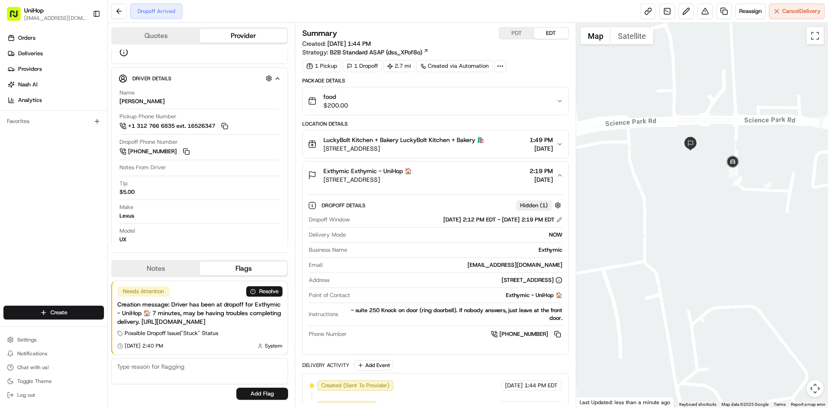
click at [694, 162] on div at bounding box center [702, 215] width 252 height 384
click at [493, 179] on div "Exthymic Exthymic - UniHop 🏠 3033 Science Park Rd, San Diego, CA 92121, USA 2:1…" at bounding box center [432, 175] width 248 height 17
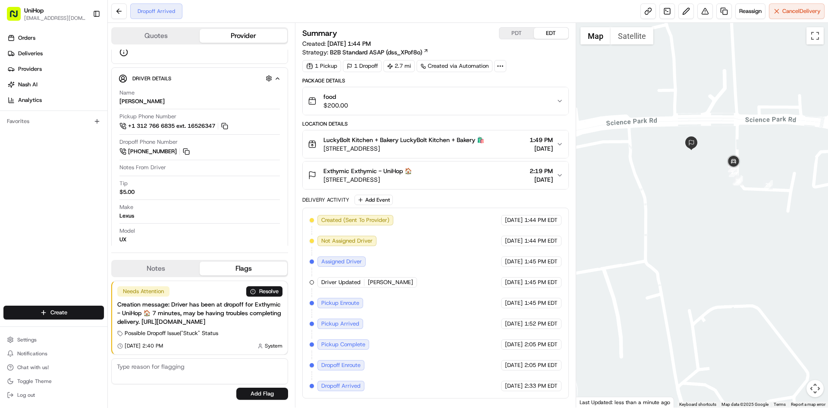
click at [493, 177] on div "Exthymic Exthymic - UniHop 🏠 3033 Science Park Rd, San Diego, CA 92121, USA 2:1…" at bounding box center [432, 175] width 248 height 17
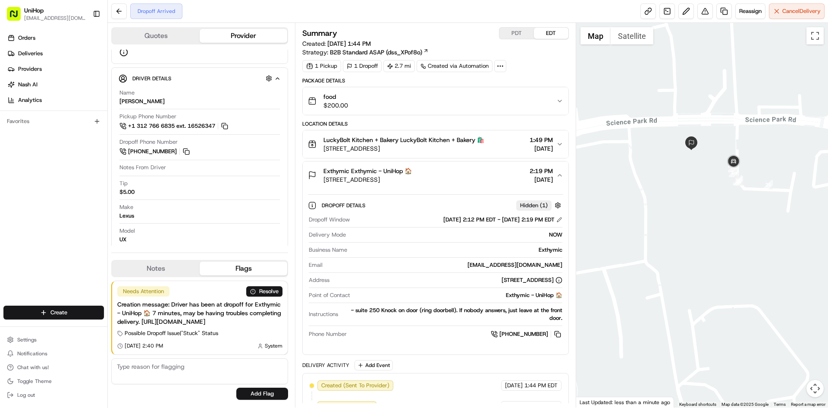
click at [494, 176] on div "Exthymic Exthymic - UniHop 🏠 3033 Science Park Rd, San Diego, CA 92121, USA 2:1…" at bounding box center [432, 175] width 248 height 17
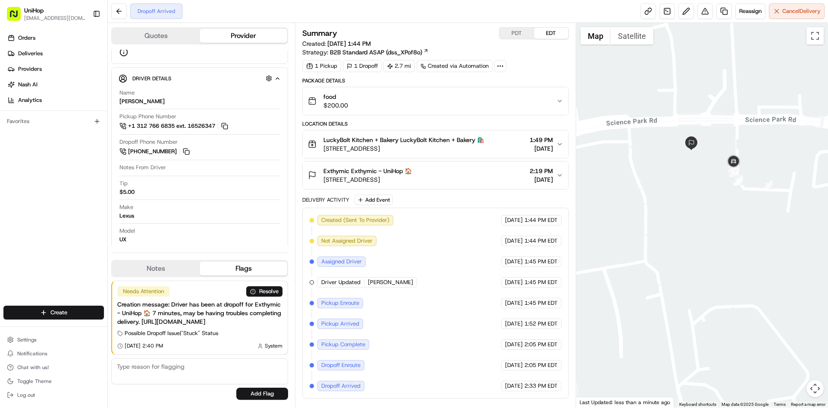
click at [494, 176] on div "Exthymic Exthymic - UniHop 🏠 3033 Science Park Rd, San Diego, CA 92121, USA 2:1…" at bounding box center [432, 175] width 248 height 17
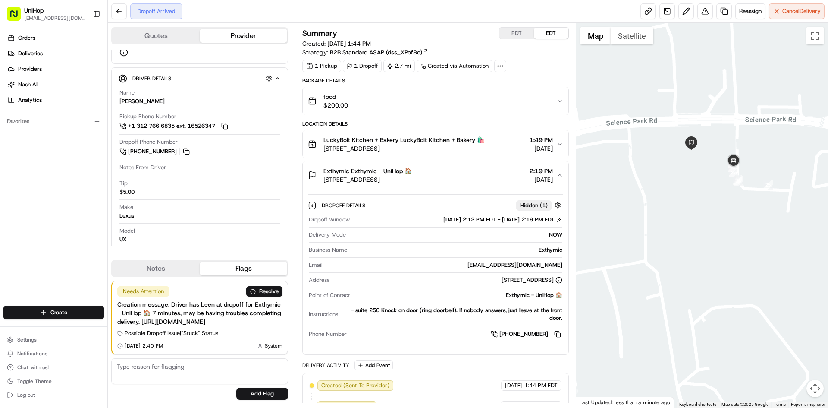
click at [709, 171] on div at bounding box center [702, 215] width 252 height 384
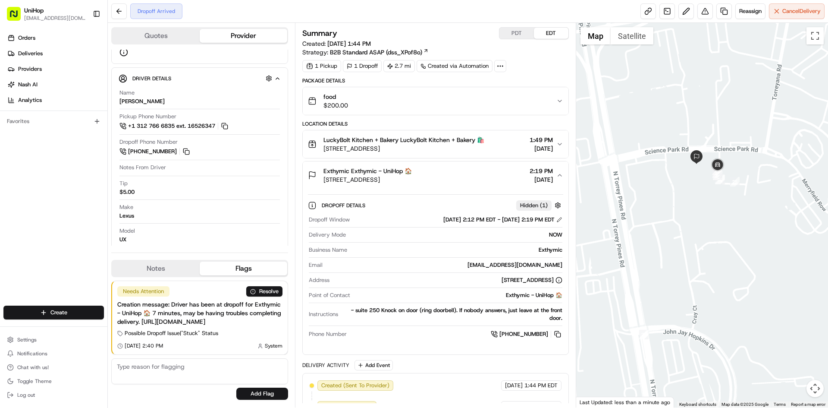
drag, startPoint x: 701, startPoint y: 173, endPoint x: 699, endPoint y: 177, distance: 4.6
click at [699, 177] on div at bounding box center [702, 215] width 252 height 384
click at [175, 262] on button "Notes" at bounding box center [156, 268] width 88 height 14
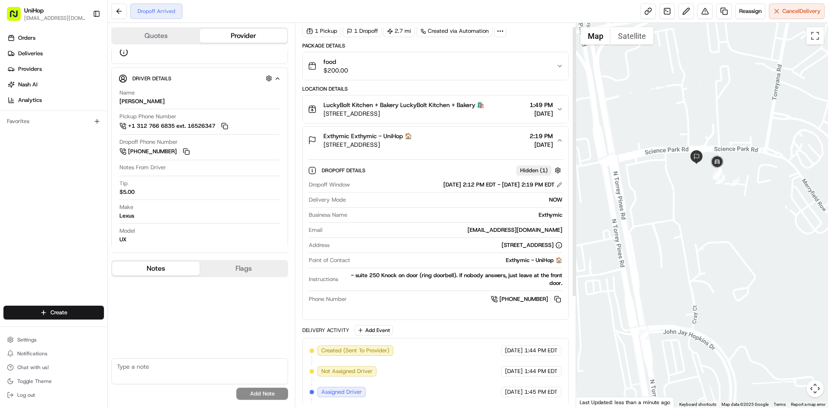
scroll to position [43, 0]
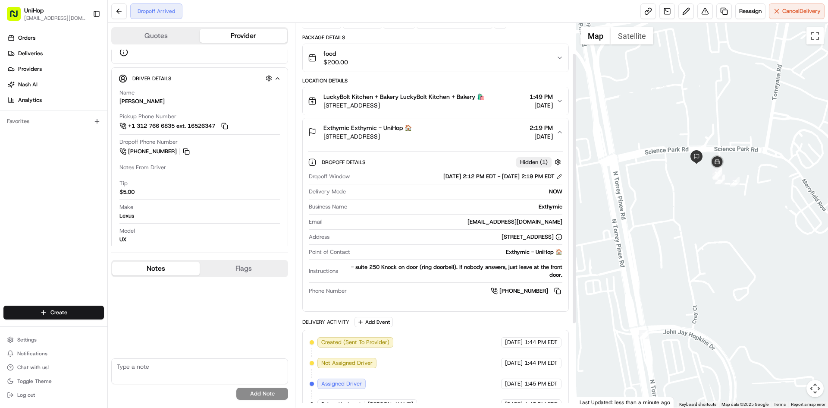
click at [487, 135] on div "Exthymic Exthymic - UniHop 🏠 3033 Science Park Rd, San Diego, CA 92121, USA 2:1…" at bounding box center [432, 131] width 248 height 17
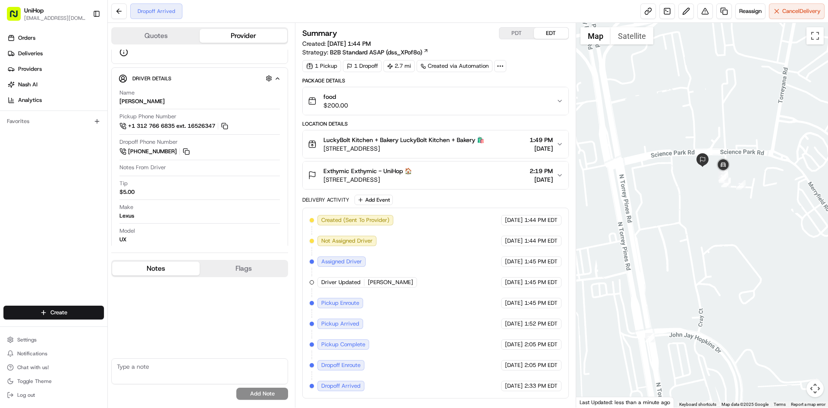
drag, startPoint x: 679, startPoint y: 164, endPoint x: 687, endPoint y: 167, distance: 8.1
click at [687, 167] on div at bounding box center [702, 215] width 252 height 384
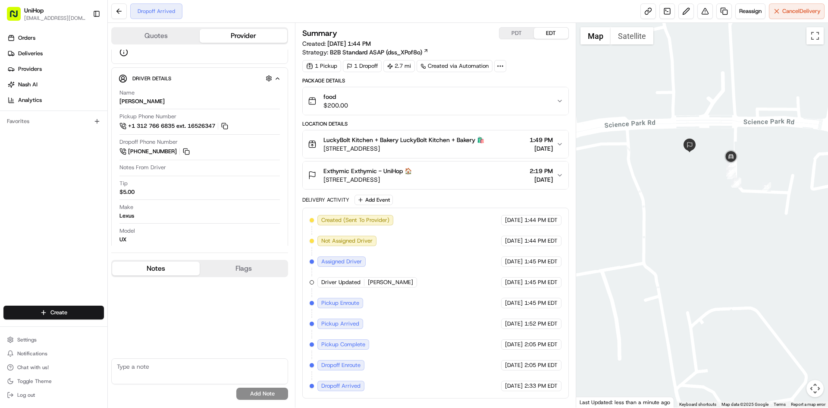
drag, startPoint x: 705, startPoint y: 183, endPoint x: 688, endPoint y: 184, distance: 16.9
click at [688, 184] on div at bounding box center [702, 215] width 252 height 384
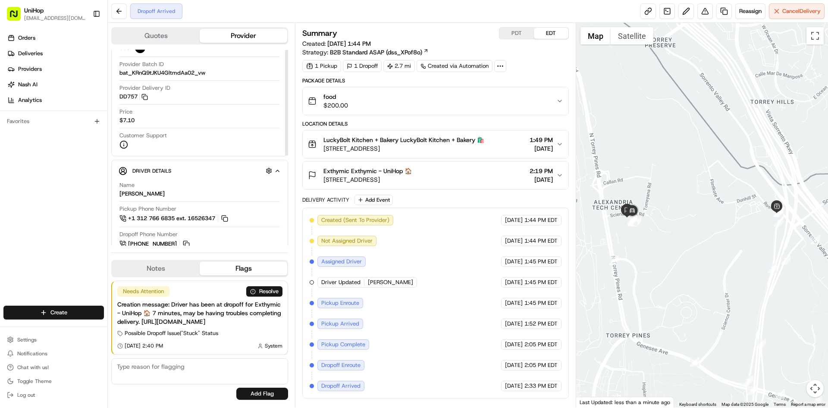
scroll to position [43, 0]
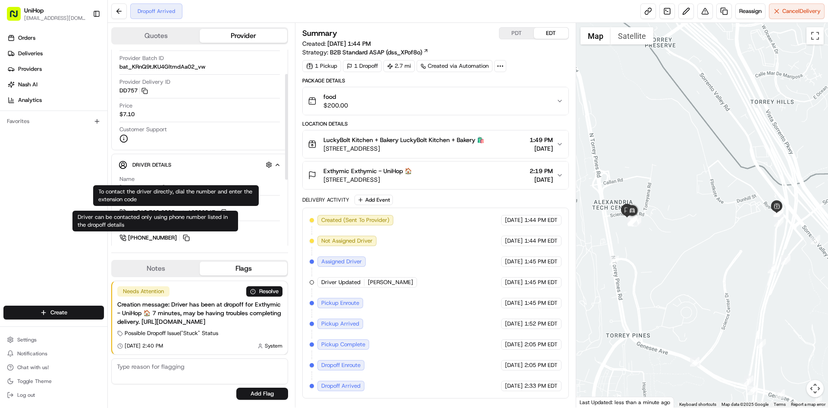
click at [165, 261] on button "Notes" at bounding box center [156, 268] width 88 height 14
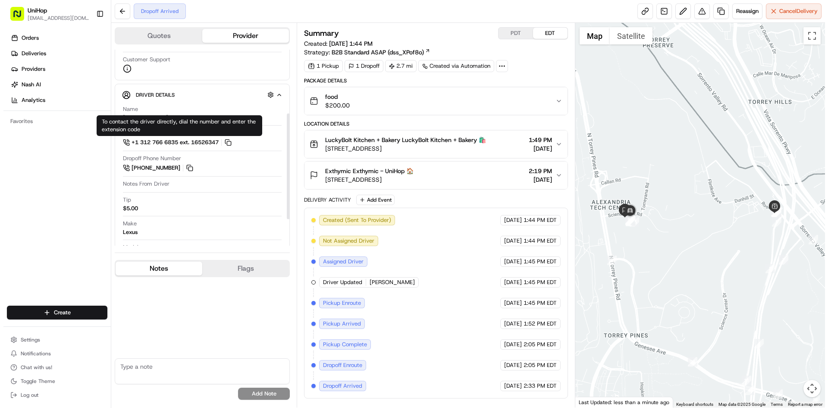
scroll to position [129, 0]
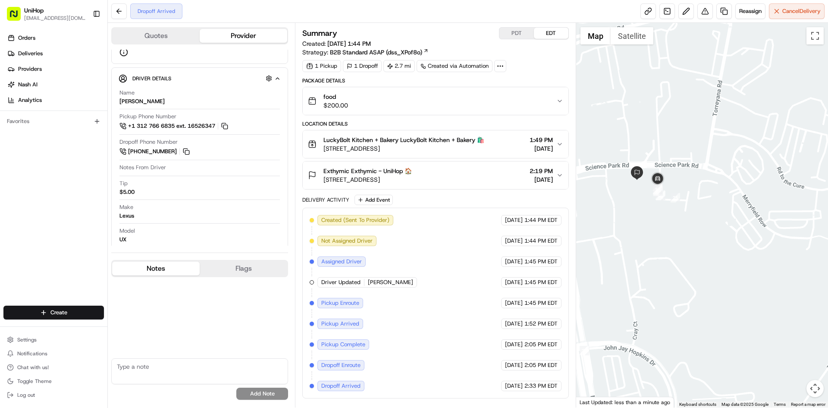
drag, startPoint x: 617, startPoint y: 205, endPoint x: 658, endPoint y: 211, distance: 41.4
click at [658, 211] on div at bounding box center [702, 215] width 252 height 384
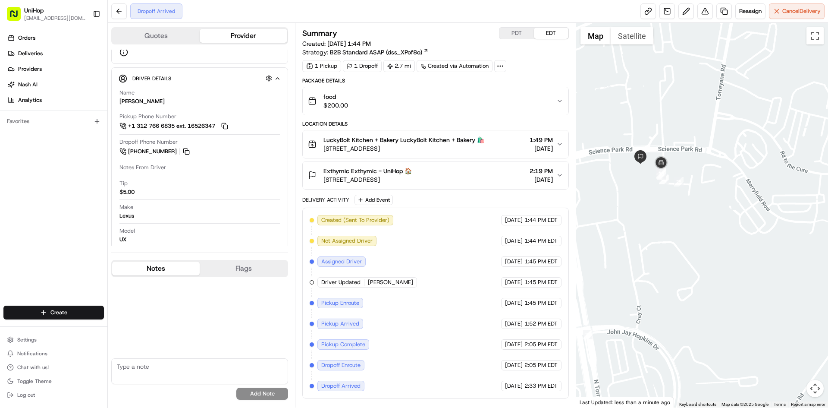
drag, startPoint x: 643, startPoint y: 213, endPoint x: 646, endPoint y: 195, distance: 17.6
click at [646, 195] on div at bounding box center [702, 215] width 252 height 384
drag, startPoint x: 643, startPoint y: 195, endPoint x: 646, endPoint y: 190, distance: 6.0
click at [646, 190] on div at bounding box center [702, 215] width 252 height 384
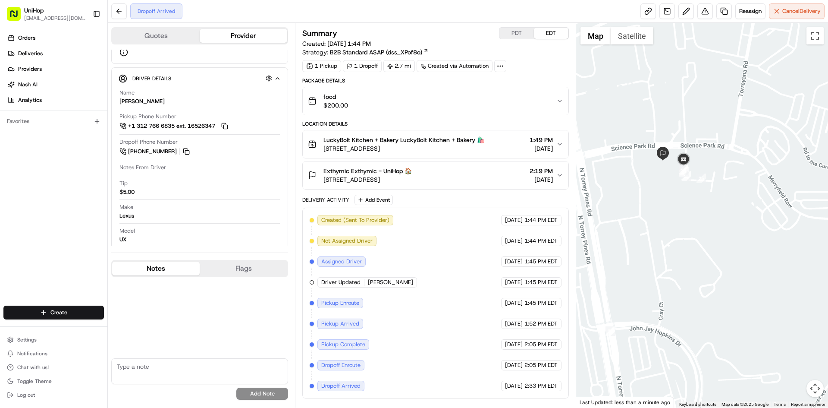
drag, startPoint x: 627, startPoint y: 169, endPoint x: 649, endPoint y: 170, distance: 22.5
click at [649, 170] on div at bounding box center [702, 215] width 252 height 384
drag, startPoint x: 646, startPoint y: 174, endPoint x: 649, endPoint y: 178, distance: 5.0
click at [649, 178] on div at bounding box center [702, 215] width 252 height 384
click at [499, 95] on div "food $200.00" at bounding box center [432, 100] width 248 height 17
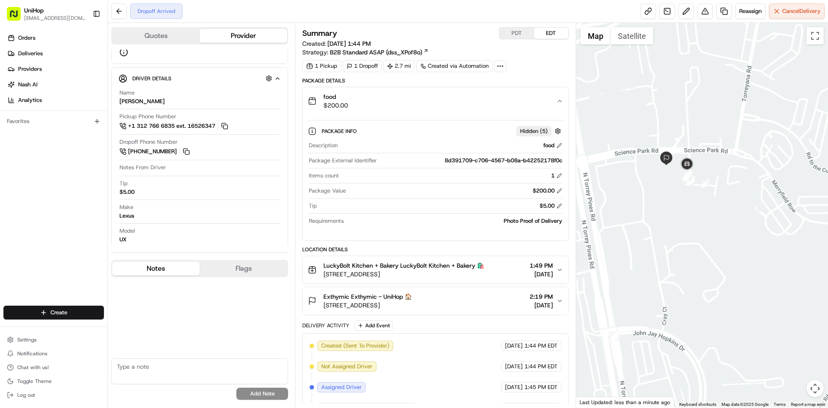
click at [495, 97] on div "food $200.00" at bounding box center [432, 100] width 248 height 17
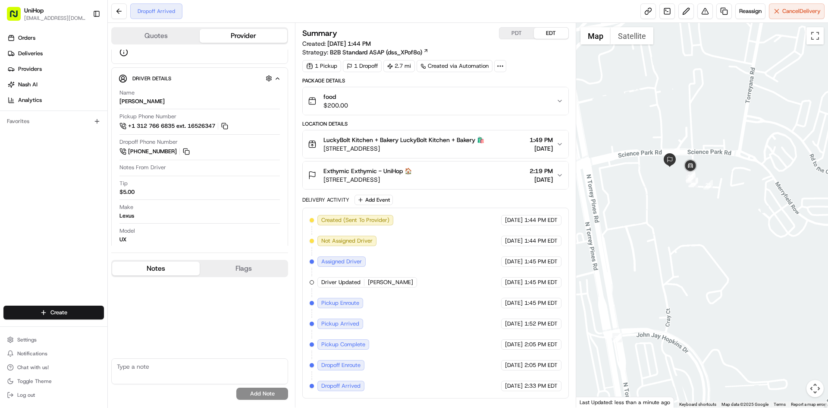
drag, startPoint x: 630, startPoint y: 197, endPoint x: 635, endPoint y: 198, distance: 4.6
click at [635, 198] on div at bounding box center [702, 215] width 252 height 384
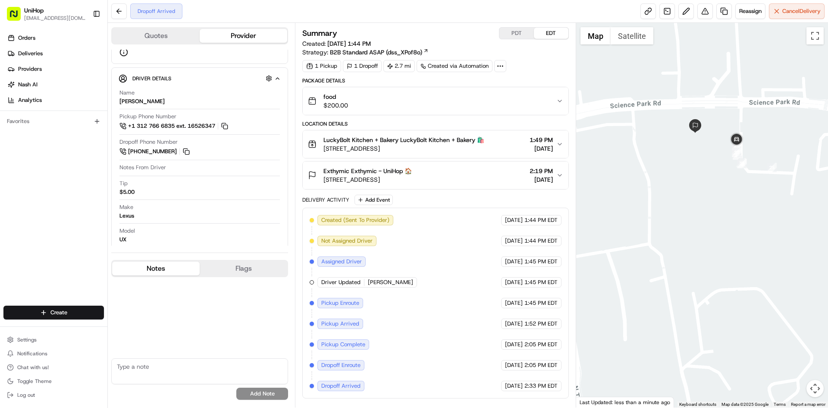
click at [662, 177] on div at bounding box center [702, 215] width 252 height 384
click at [68, 182] on div "Orders Deliveries Providers Nash AI Analytics Favorites" at bounding box center [53, 169] width 107 height 283
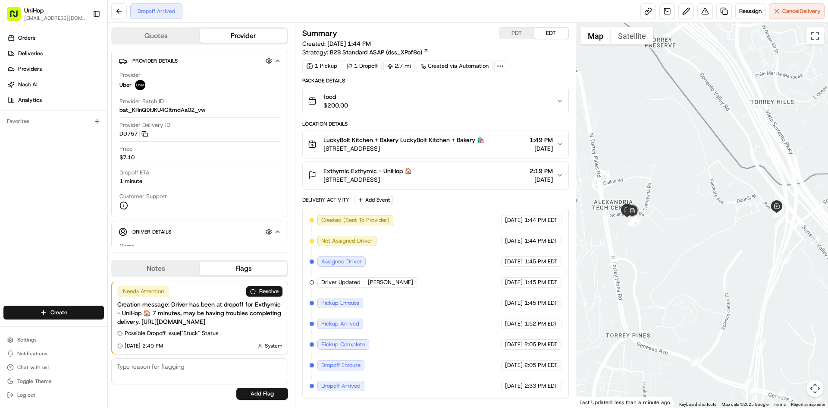
click at [466, 176] on div "Exthymic Exthymic - UniHop 🏠 [STREET_ADDRESS] 2:19 PM [DATE]" at bounding box center [432, 175] width 248 height 17
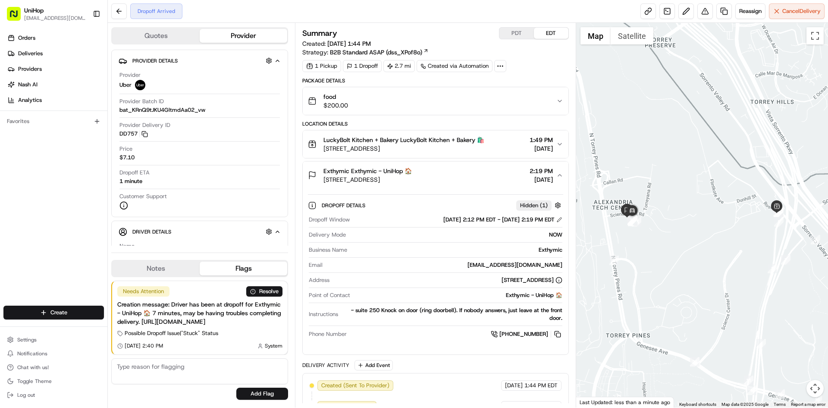
click at [487, 173] on div "Exthymic Exthymic - UniHop 🏠 [STREET_ADDRESS] 2:19 PM [DATE]" at bounding box center [432, 175] width 248 height 17
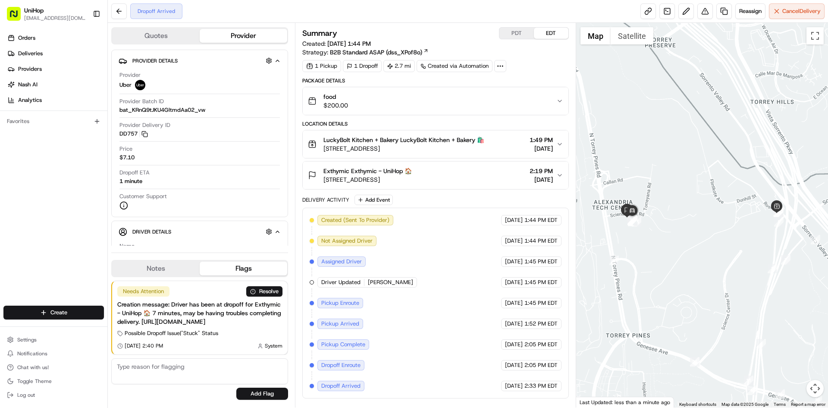
click at [179, 261] on button "Notes" at bounding box center [156, 268] width 88 height 14
click at [183, 261] on button "Notes" at bounding box center [156, 268] width 88 height 14
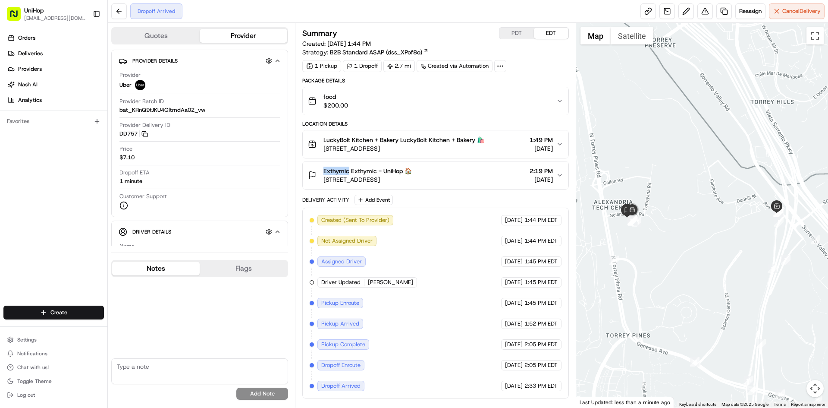
drag, startPoint x: 323, startPoint y: 167, endPoint x: 348, endPoint y: 171, distance: 25.3
click at [348, 171] on div "Exthymic Exthymic - UniHop 🏠 3033 Science Park Rd, San Diego, CA 92121, USA" at bounding box center [360, 175] width 104 height 17
copy span "Exthymic"
click at [497, 176] on div "Exthymic Exthymic - UniHop 🏠 3033 Science Park Rd, San Diego, CA 92121, USA 2:1…" at bounding box center [432, 175] width 248 height 17
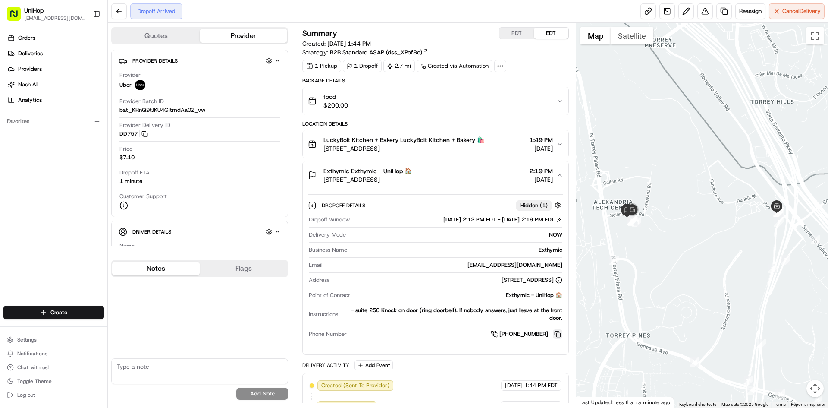
click at [558, 329] on button at bounding box center [557, 333] width 9 height 9
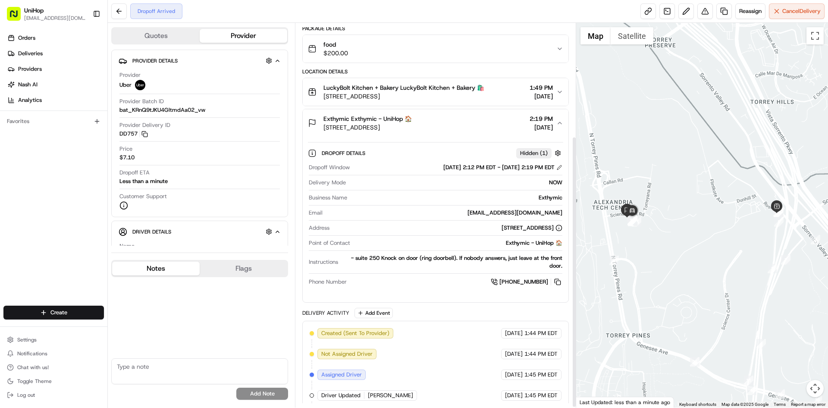
scroll to position [31, 0]
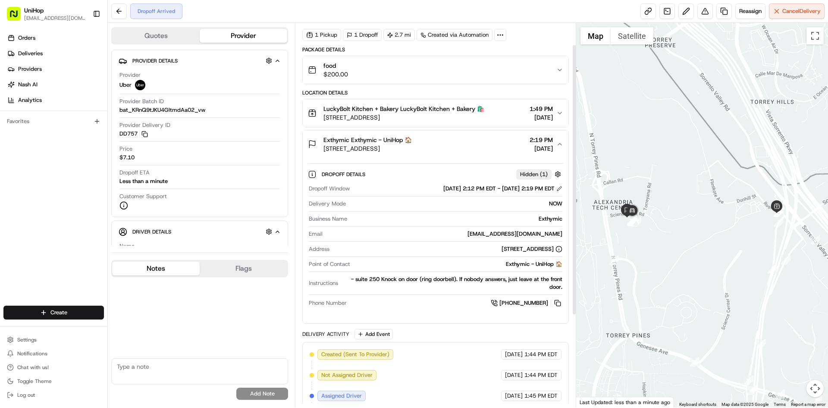
click at [468, 155] on button "Exthymic Exthymic - UniHop 🏠 3033 Science Park Rd, San Diego, CA 92121, USA 2:1…" at bounding box center [435, 144] width 265 height 28
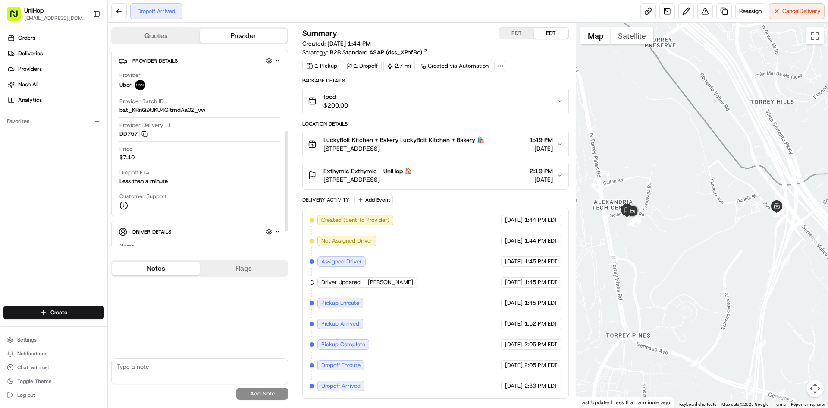
scroll to position [169, 0]
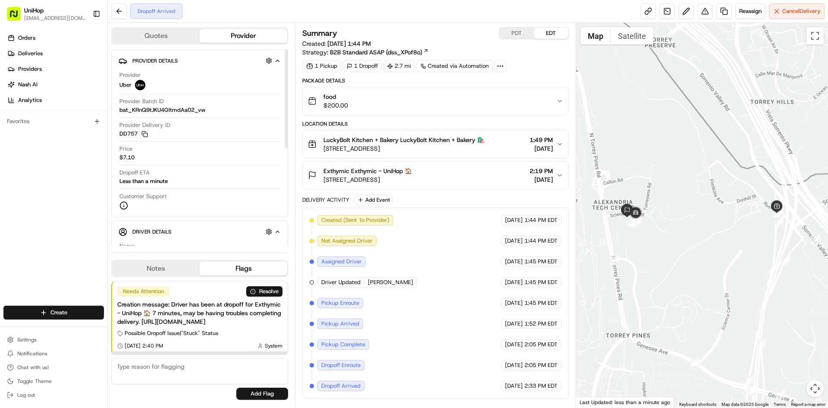
click at [168, 263] on button "Notes" at bounding box center [156, 268] width 88 height 14
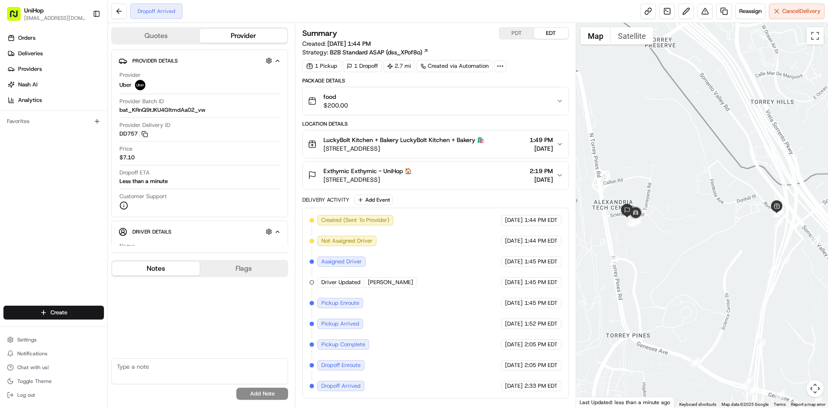
click at [167, 261] on button "Notes" at bounding box center [156, 268] width 88 height 14
click at [412, 182] on span "[STREET_ADDRESS]" at bounding box center [368, 179] width 88 height 9
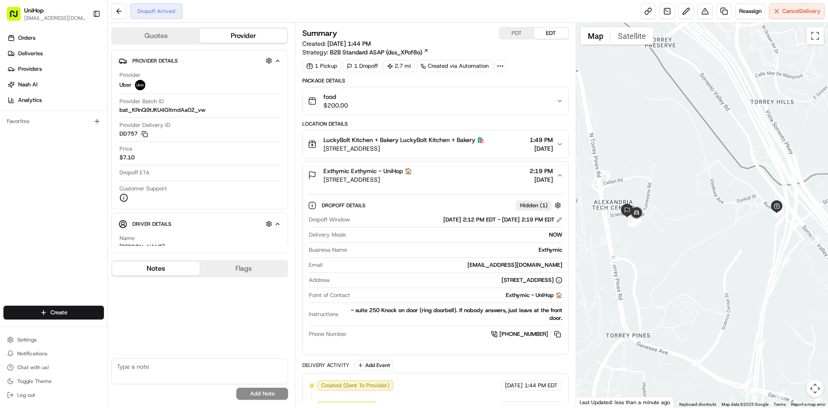
click at [412, 179] on span "[STREET_ADDRESS]" at bounding box center [368, 179] width 88 height 9
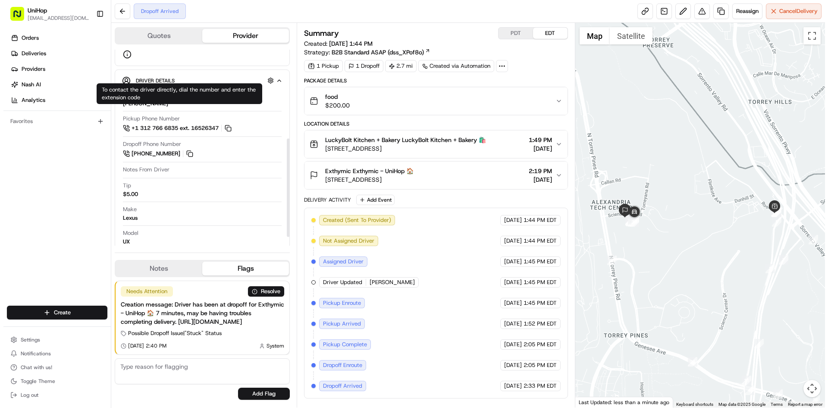
scroll to position [169, 0]
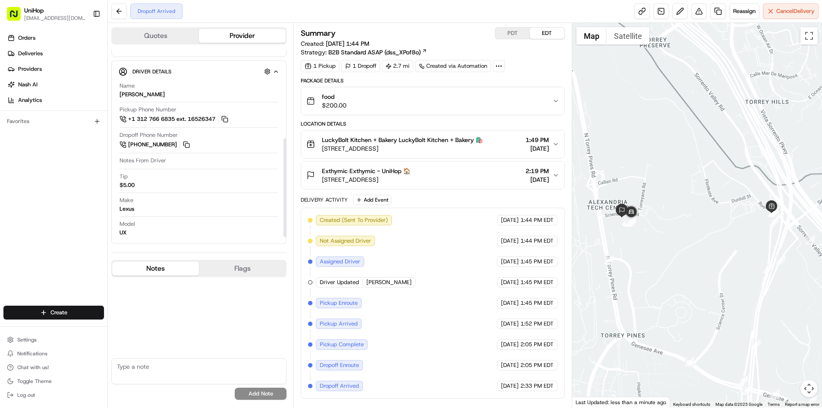
click at [166, 261] on button "Notes" at bounding box center [155, 268] width 87 height 14
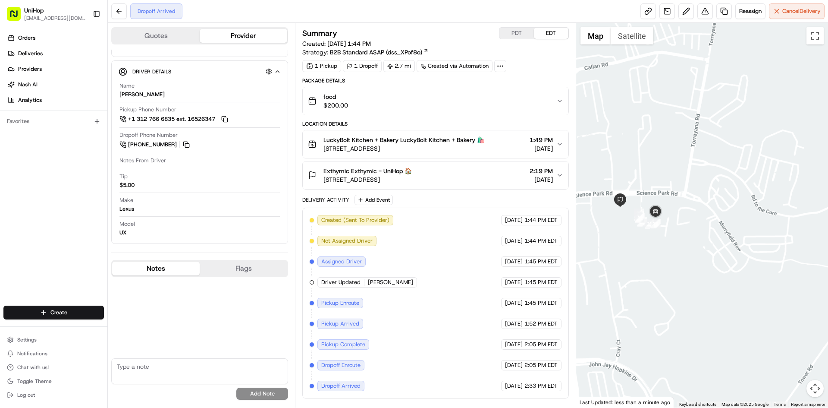
drag, startPoint x: 598, startPoint y: 217, endPoint x: 660, endPoint y: 217, distance: 62.1
click at [660, 217] on div at bounding box center [702, 215] width 252 height 384
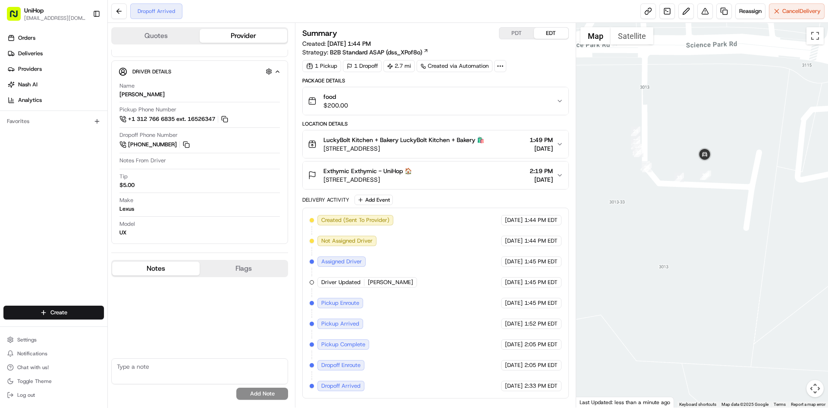
scroll to position [161, 0]
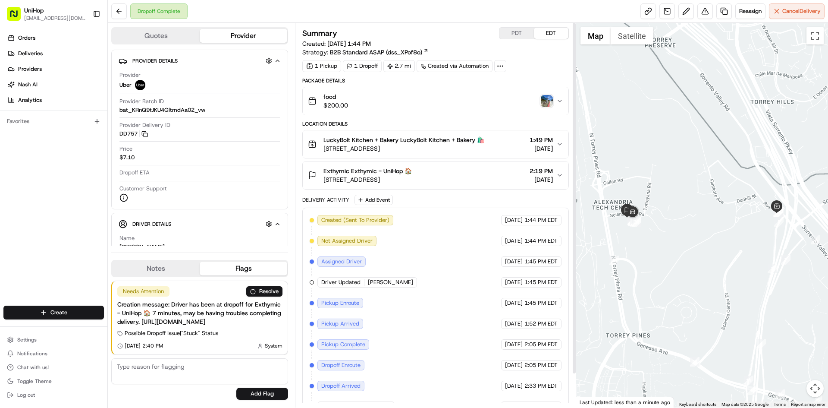
click at [542, 101] on img "button" at bounding box center [547, 101] width 12 height 12
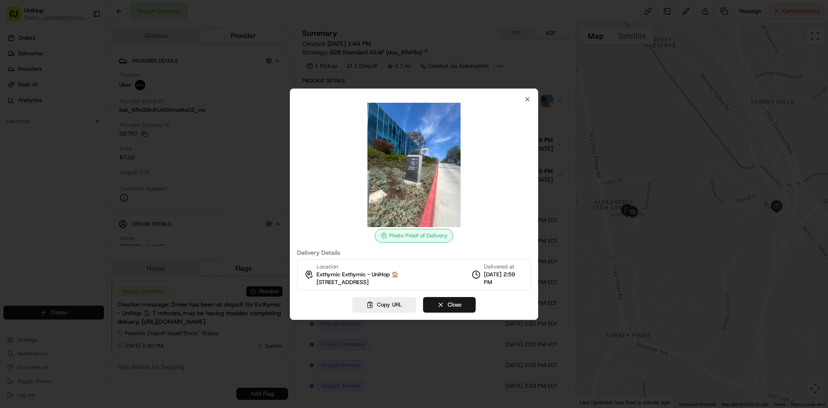
click at [21, 168] on div at bounding box center [414, 204] width 828 height 408
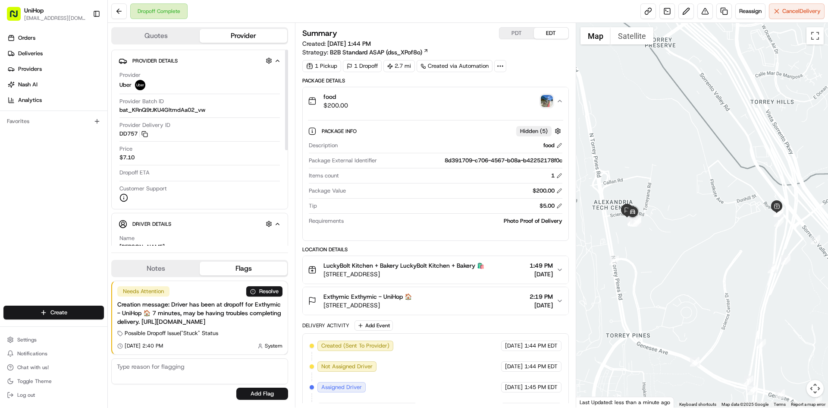
click at [143, 261] on button "Notes" at bounding box center [156, 268] width 88 height 14
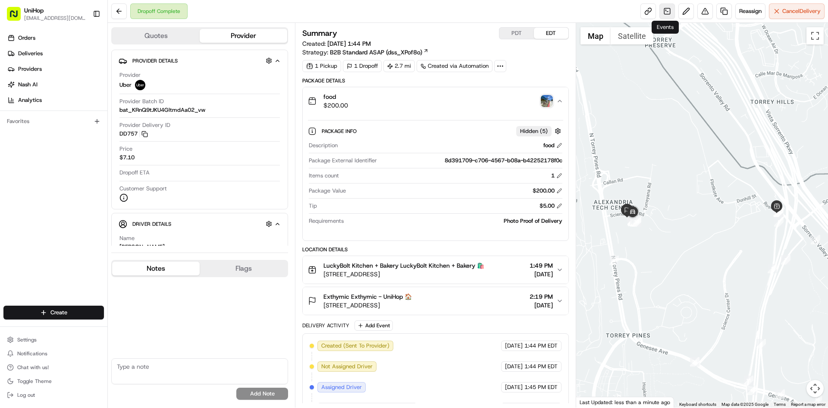
click at [665, 15] on link at bounding box center [668, 11] width 16 height 16
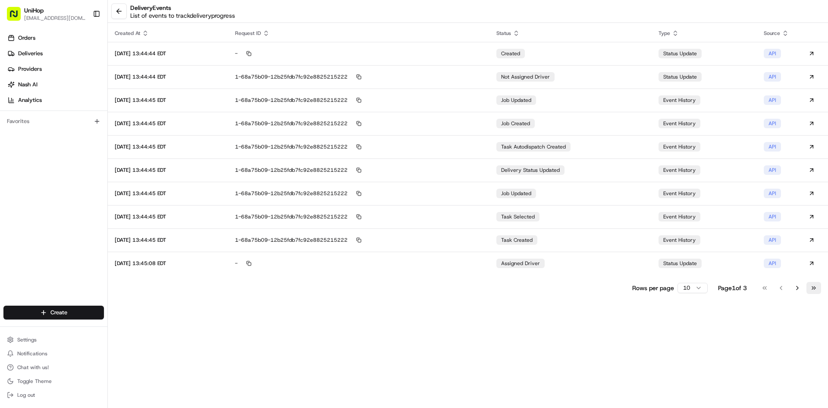
click at [812, 290] on button "Go to last page" at bounding box center [814, 288] width 15 height 12
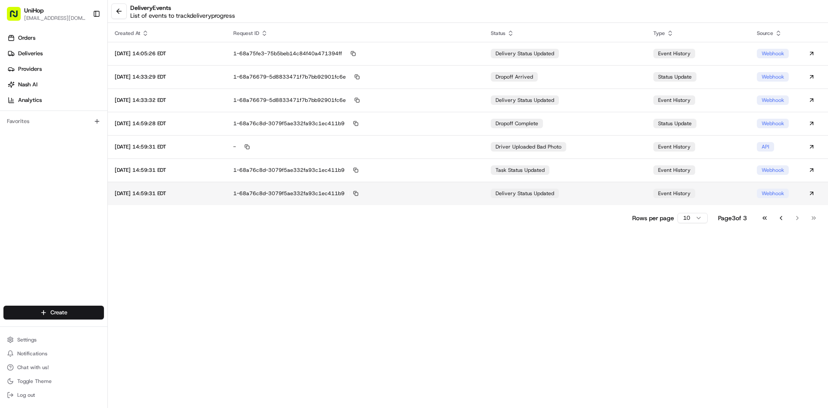
click at [501, 189] on td "delivery status updated" at bounding box center [565, 193] width 163 height 23
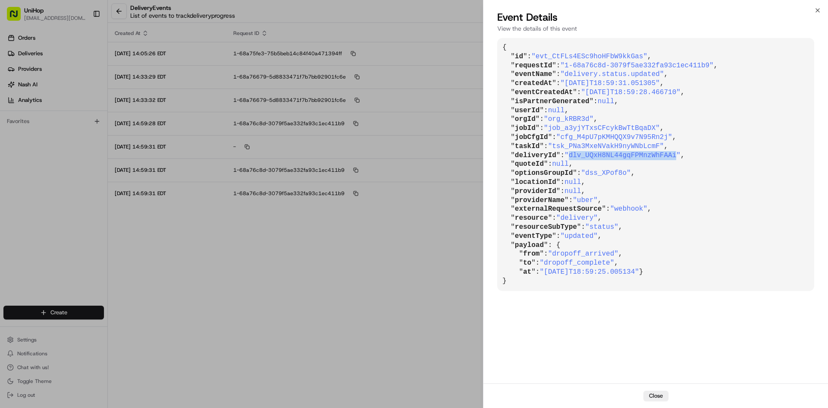
drag, startPoint x: 567, startPoint y: 154, endPoint x: 664, endPoint y: 155, distance: 96.7
click at [664, 155] on span ""dlv_UQxH8NL44gqFPMnzWhFAAi"" at bounding box center [623, 155] width 116 height 8
copy span "dlv_UQxH8NL44gqFPMnzWhFAAi"
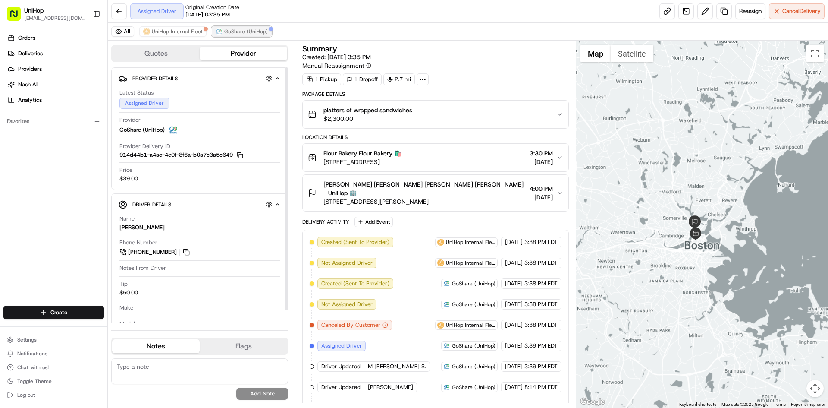
drag, startPoint x: 230, startPoint y: 28, endPoint x: 240, endPoint y: 29, distance: 9.6
click at [233, 28] on span "GoShare (UniHop)" at bounding box center [246, 31] width 44 height 7
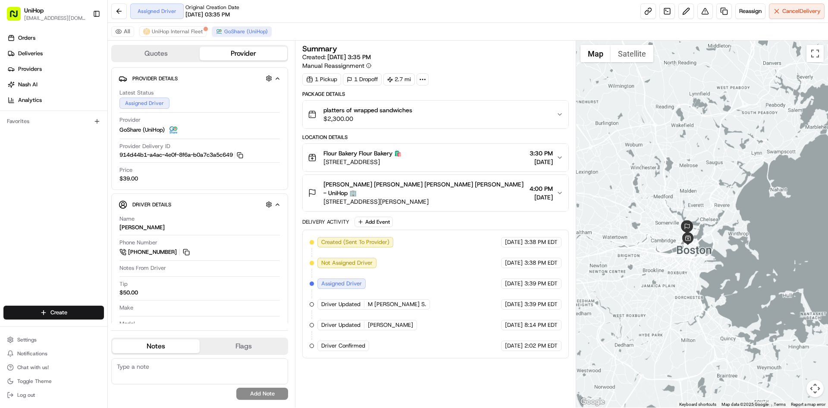
drag, startPoint x: 765, startPoint y: 171, endPoint x: 756, endPoint y: 176, distance: 9.8
click at [756, 176] on div at bounding box center [702, 224] width 252 height 367
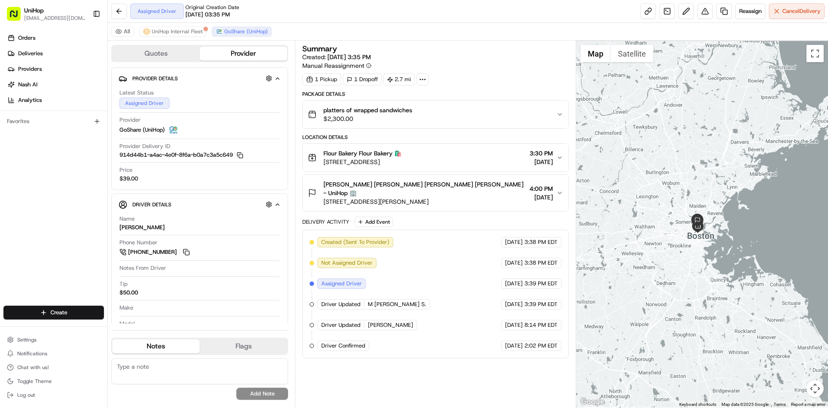
drag, startPoint x: 722, startPoint y: 147, endPoint x: 712, endPoint y: 178, distance: 32.7
click at [712, 178] on div at bounding box center [702, 224] width 252 height 367
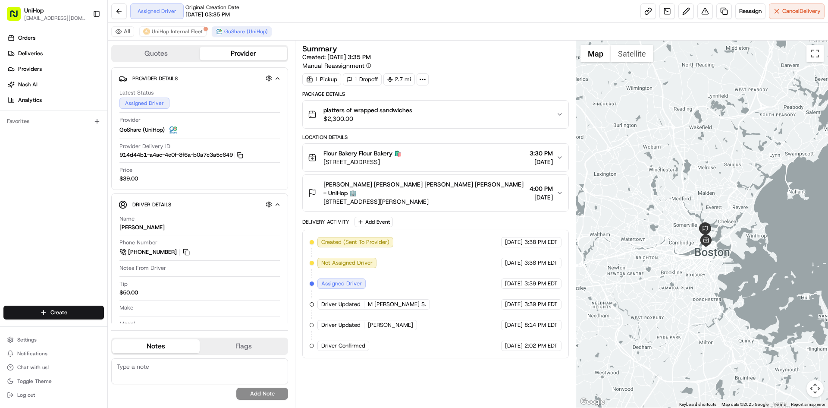
drag, startPoint x: 695, startPoint y: 162, endPoint x: 724, endPoint y: 130, distance: 42.8
click at [724, 130] on div at bounding box center [702, 224] width 252 height 367
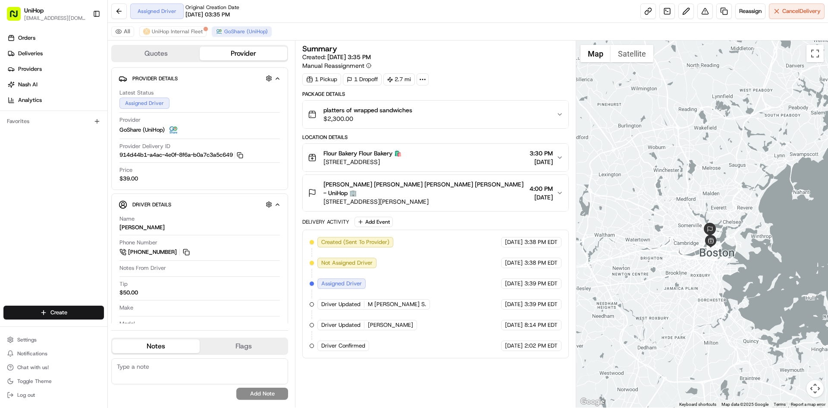
drag, startPoint x: 685, startPoint y: 125, endPoint x: 690, endPoint y: 126, distance: 4.3
click at [691, 126] on div at bounding box center [702, 224] width 252 height 367
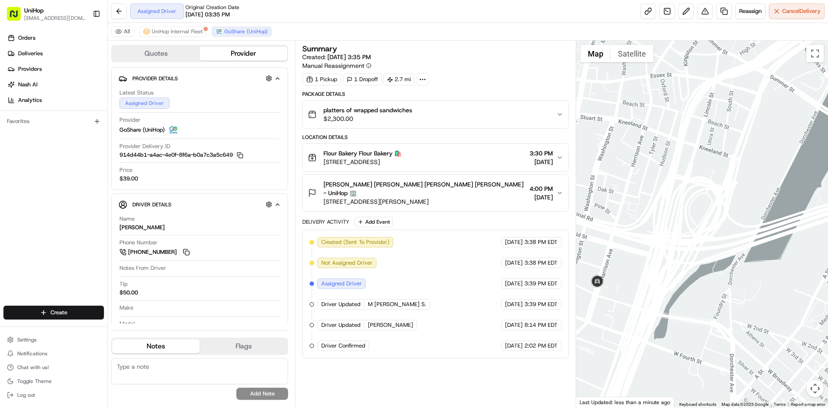
drag, startPoint x: 616, startPoint y: 270, endPoint x: 625, endPoint y: 270, distance: 9.1
click at [625, 270] on div at bounding box center [702, 224] width 252 height 367
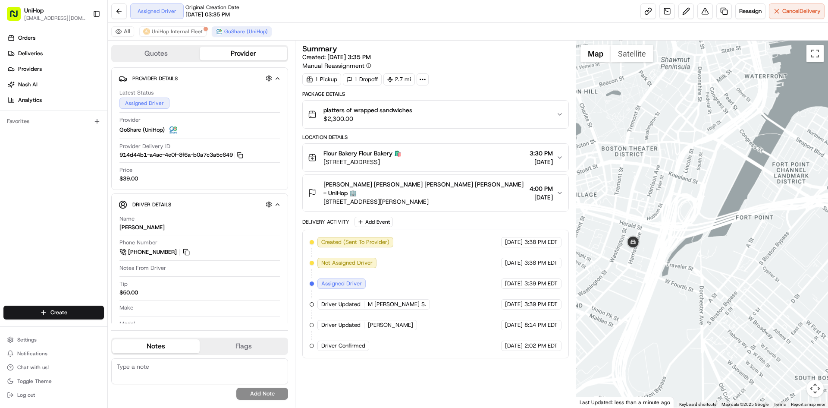
drag, startPoint x: 632, startPoint y: 137, endPoint x: 666, endPoint y: 191, distance: 63.8
click at [661, 187] on div at bounding box center [702, 224] width 252 height 367
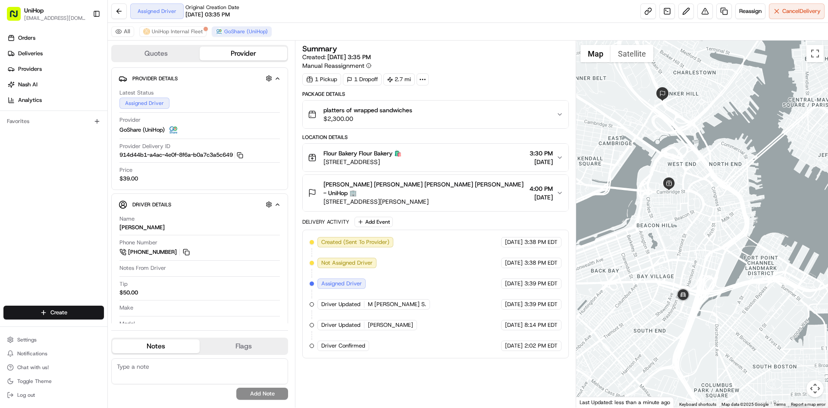
drag, startPoint x: 678, startPoint y: 138, endPoint x: 680, endPoint y: 170, distance: 31.5
click at [680, 170] on div at bounding box center [702, 224] width 252 height 367
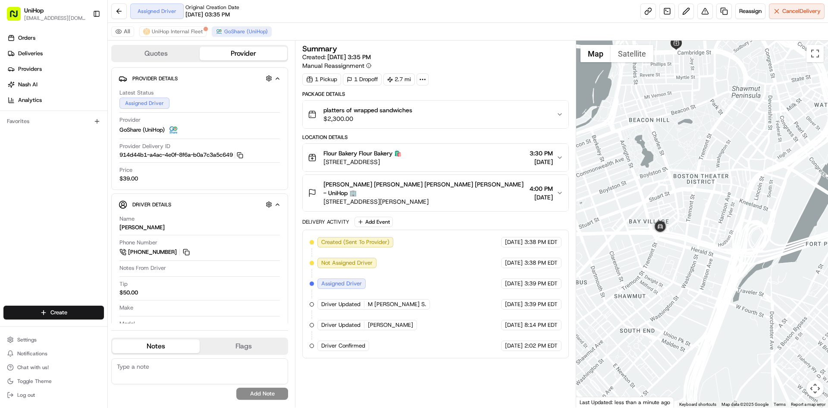
click at [689, 152] on div at bounding box center [702, 224] width 252 height 367
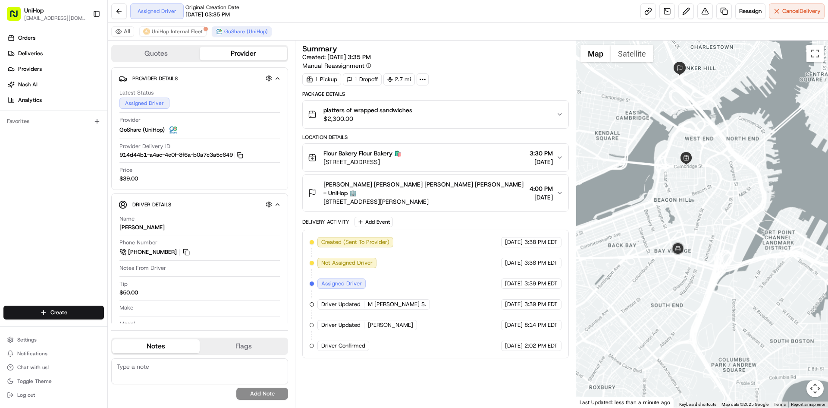
drag, startPoint x: 709, startPoint y: 144, endPoint x: 711, endPoint y: 173, distance: 29.0
click at [711, 173] on div at bounding box center [702, 224] width 252 height 367
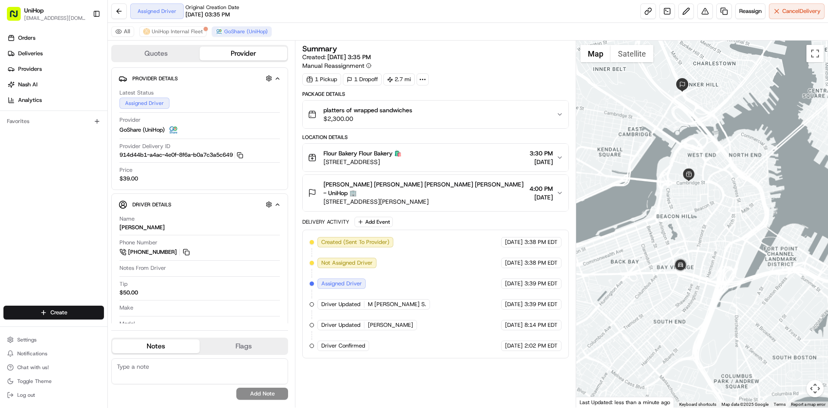
click at [693, 352] on div at bounding box center [702, 224] width 252 height 367
drag, startPoint x: 23, startPoint y: 204, endPoint x: 23, endPoint y: 95, distance: 108.3
click at [23, 203] on div "Orders Deliveries Providers Nash AI Analytics Favorites" at bounding box center [53, 169] width 107 height 283
drag, startPoint x: 735, startPoint y: 101, endPoint x: 728, endPoint y: 152, distance: 52.2
click at [728, 152] on div at bounding box center [702, 224] width 252 height 367
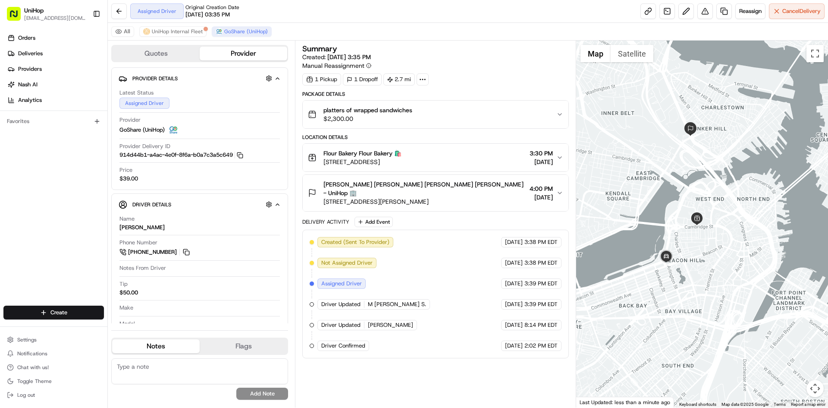
drag, startPoint x: 703, startPoint y: 106, endPoint x: 711, endPoint y: 150, distance: 44.8
click at [711, 150] on div at bounding box center [702, 224] width 252 height 367
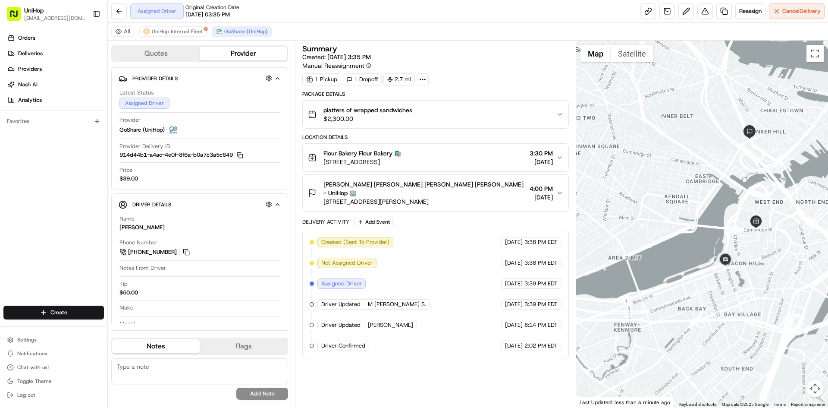
drag, startPoint x: 761, startPoint y: 144, endPoint x: 757, endPoint y: 199, distance: 55.8
click at [757, 199] on div at bounding box center [702, 224] width 252 height 367
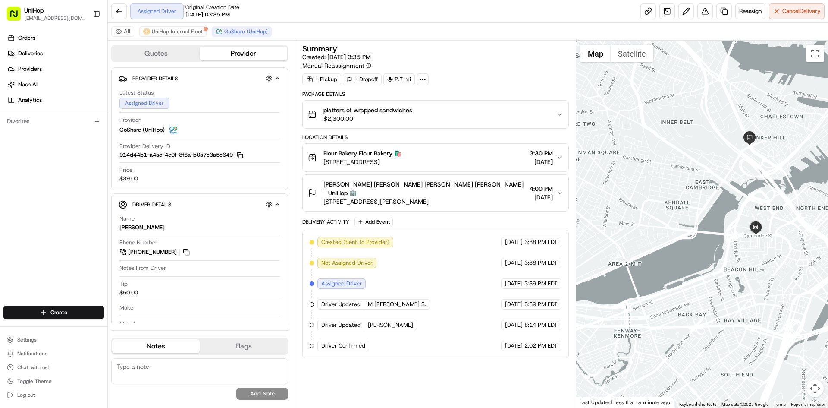
drag, startPoint x: 804, startPoint y: 199, endPoint x: 780, endPoint y: 233, distance: 41.9
click at [780, 233] on div at bounding box center [702, 224] width 252 height 367
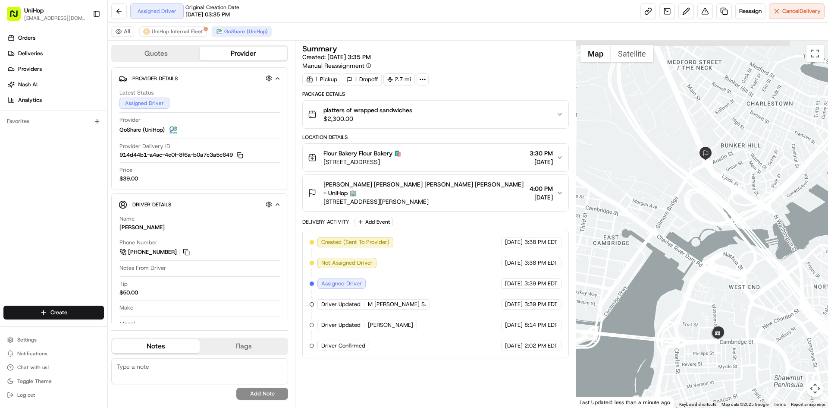
drag, startPoint x: 728, startPoint y: 223, endPoint x: 761, endPoint y: 252, distance: 43.7
click at [761, 252] on div at bounding box center [702, 224] width 252 height 367
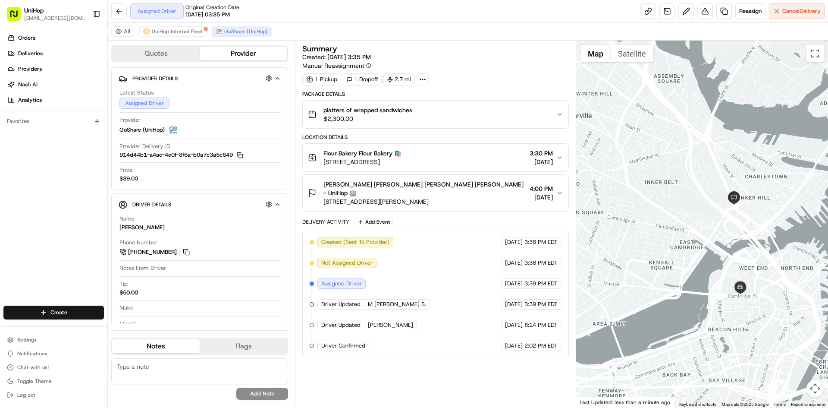
click at [766, 205] on div at bounding box center [702, 224] width 252 height 367
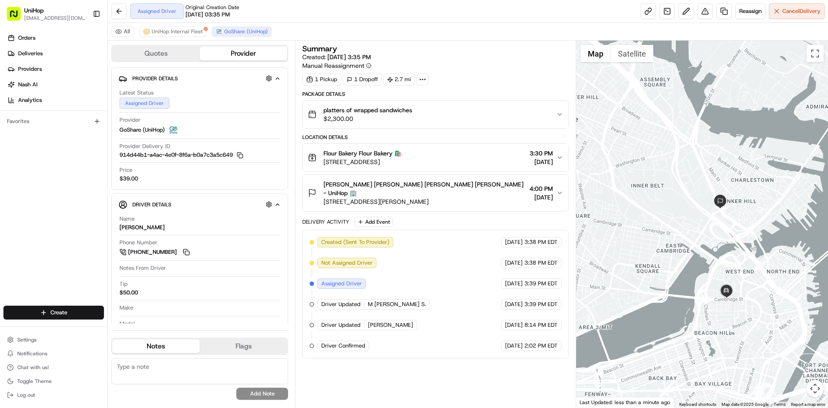
drag, startPoint x: 747, startPoint y: 205, endPoint x: 742, endPoint y: 203, distance: 5.3
click at [742, 203] on div at bounding box center [702, 224] width 252 height 367
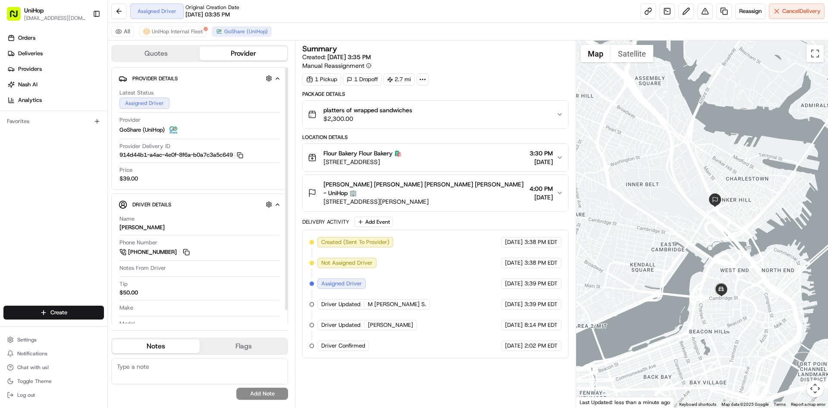
click at [43, 206] on div "Orders Deliveries Providers Nash AI Analytics Favorites" at bounding box center [53, 169] width 107 height 283
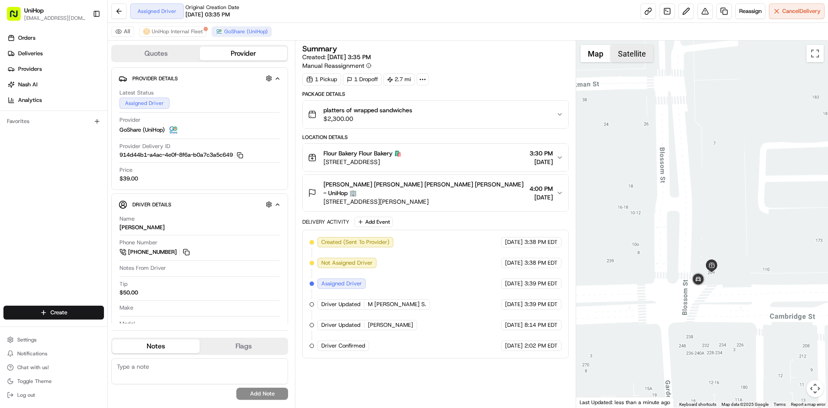
click at [646, 59] on button "Satellite" at bounding box center [632, 53] width 43 height 17
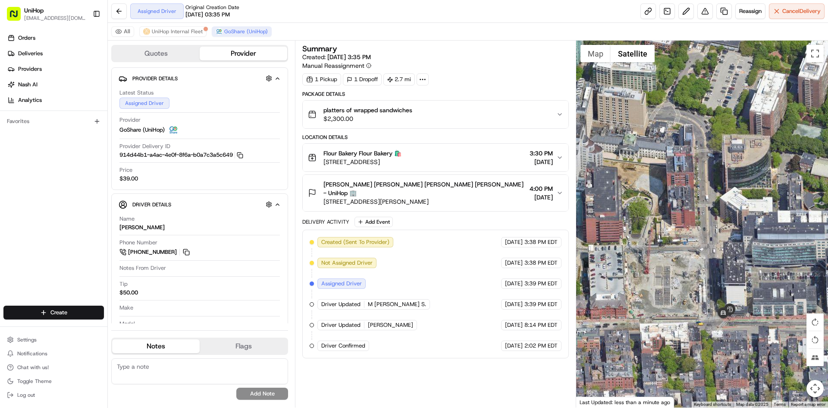
click at [589, 63] on div at bounding box center [702, 224] width 252 height 367
click at [598, 52] on button "Map" at bounding box center [596, 53] width 30 height 17
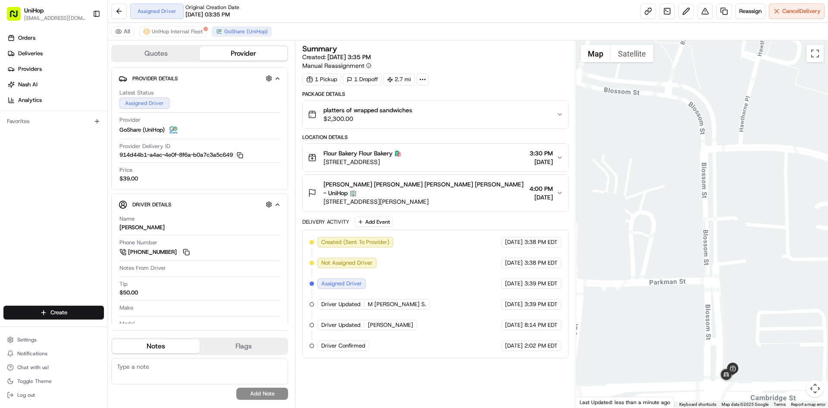
drag, startPoint x: 703, startPoint y: 137, endPoint x: 702, endPoint y: 159, distance: 22.0
click at [703, 155] on div at bounding box center [702, 224] width 252 height 367
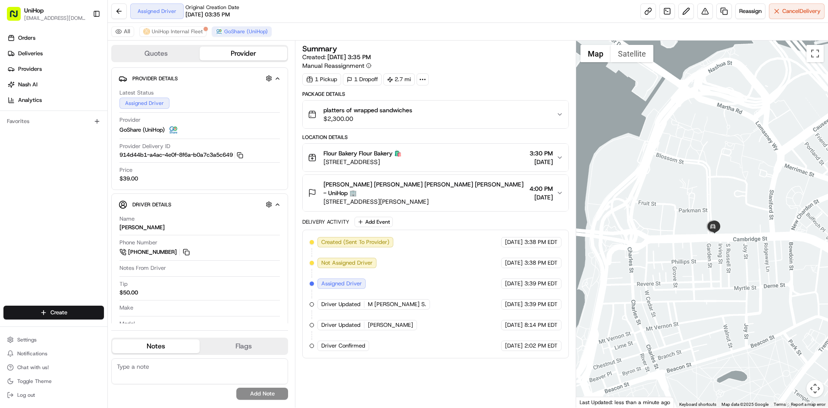
drag, startPoint x: 740, startPoint y: 146, endPoint x: 747, endPoint y: 197, distance: 51.9
click at [747, 197] on div at bounding box center [702, 224] width 252 height 367
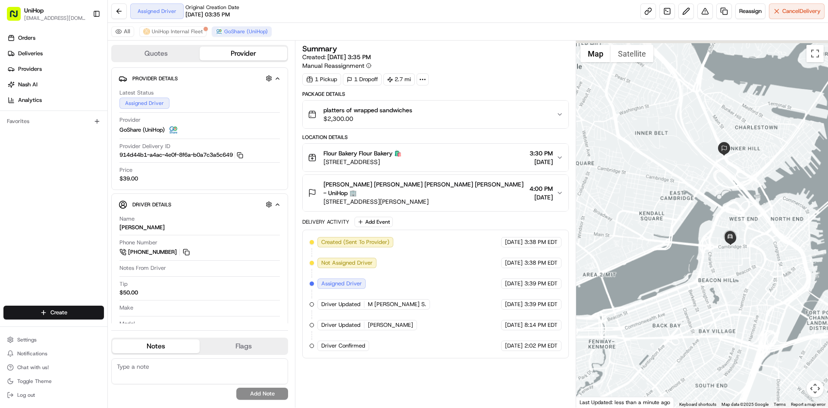
drag, startPoint x: 753, startPoint y: 139, endPoint x: 747, endPoint y: 154, distance: 16.8
click at [748, 152] on div at bounding box center [702, 224] width 252 height 367
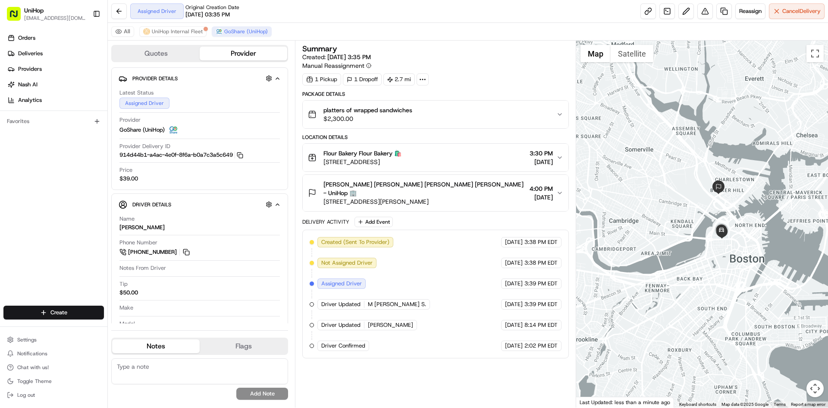
drag, startPoint x: 753, startPoint y: 123, endPoint x: 745, endPoint y: 141, distance: 20.3
click at [745, 141] on div at bounding box center [702, 224] width 252 height 367
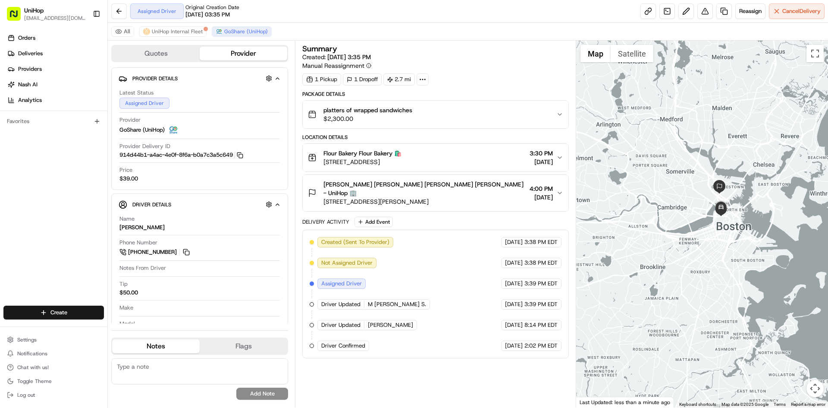
drag, startPoint x: 741, startPoint y: 124, endPoint x: 733, endPoint y: 144, distance: 20.9
click at [733, 144] on div at bounding box center [702, 224] width 252 height 367
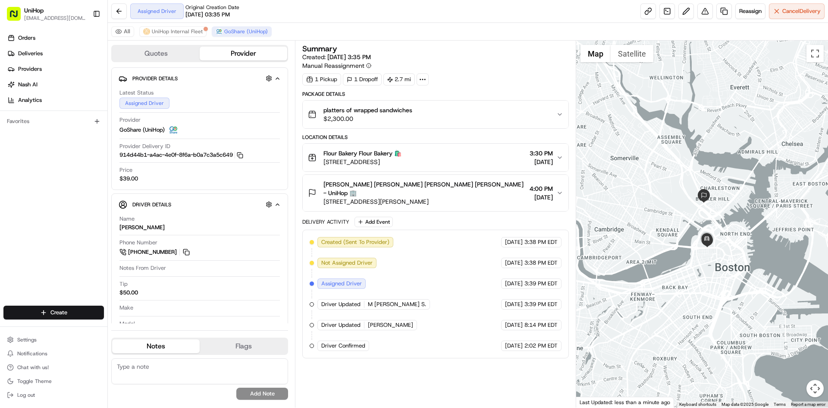
drag, startPoint x: 738, startPoint y: 145, endPoint x: 738, endPoint y: 125, distance: 19.8
click at [737, 126] on div at bounding box center [702, 224] width 252 height 367
